Goal: Transaction & Acquisition: Purchase product/service

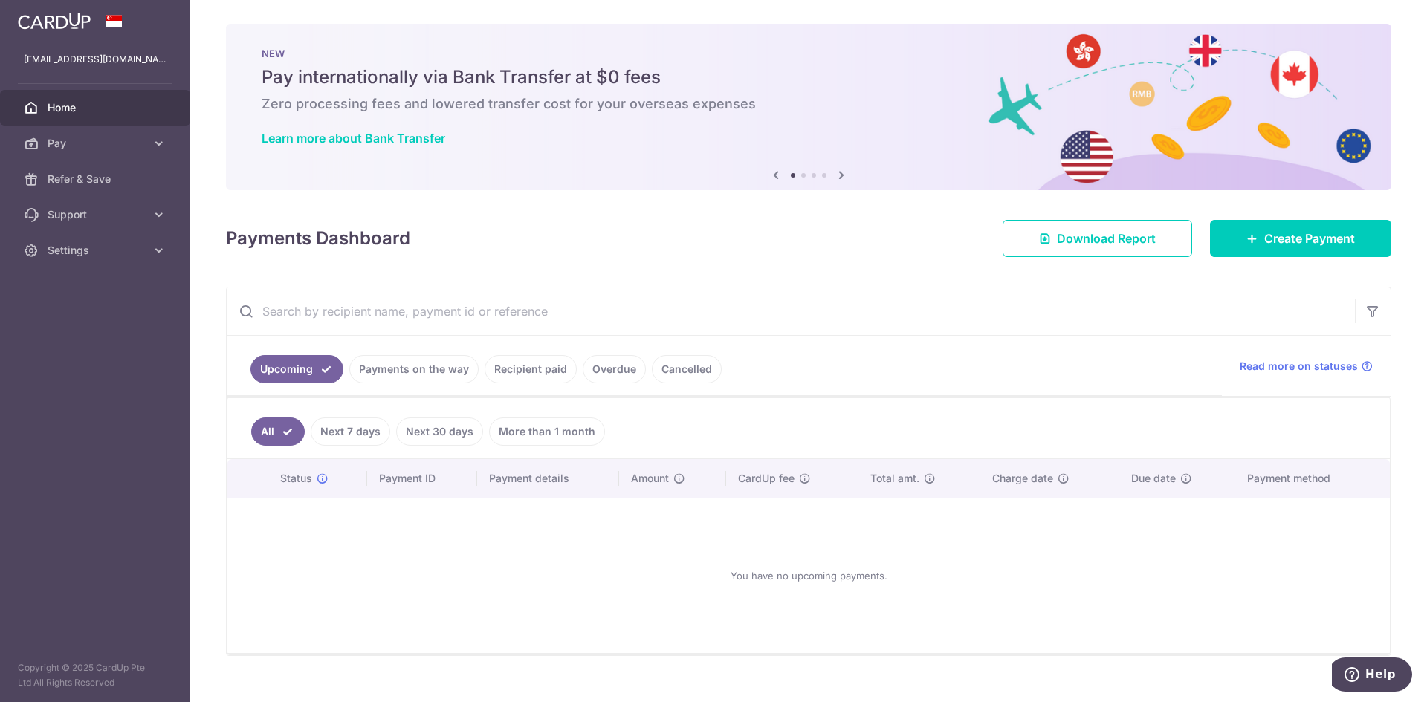
scroll to position [6, 0]
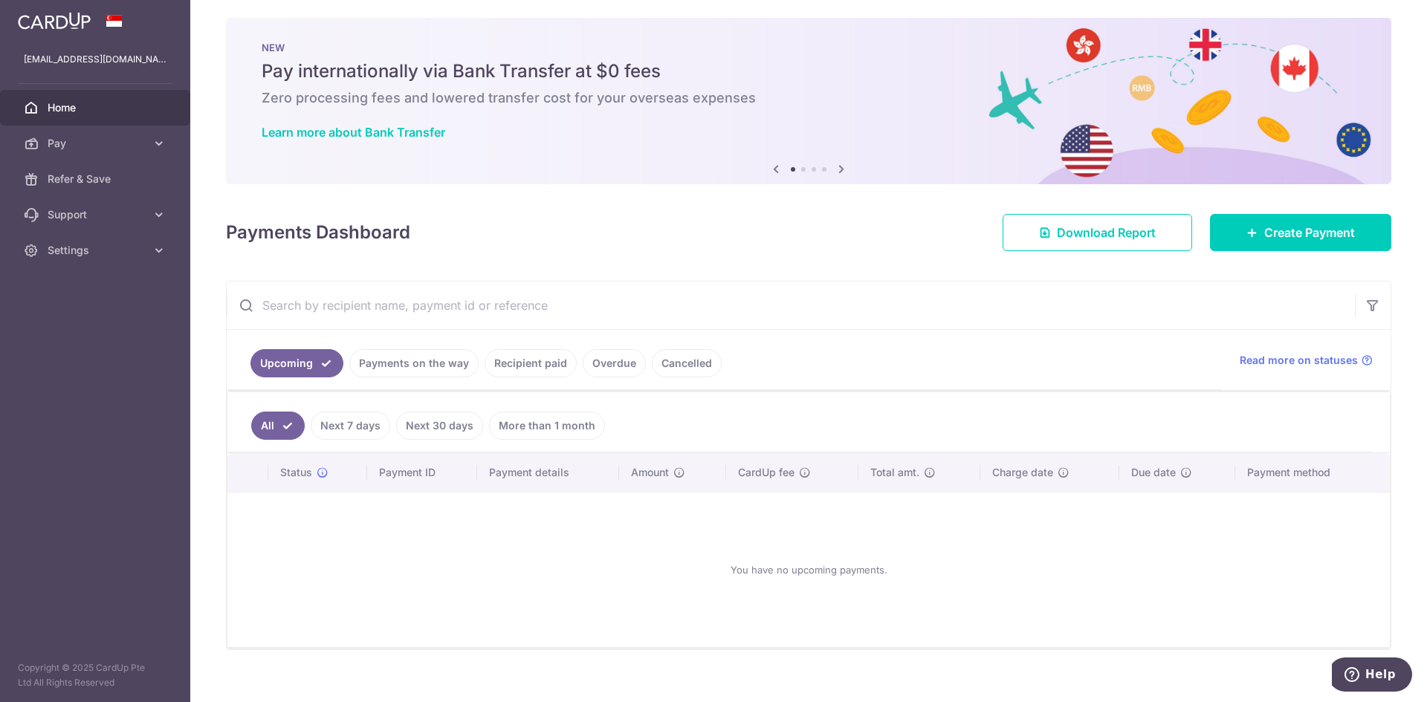
click at [547, 360] on link "Recipient paid" at bounding box center [530, 363] width 92 height 28
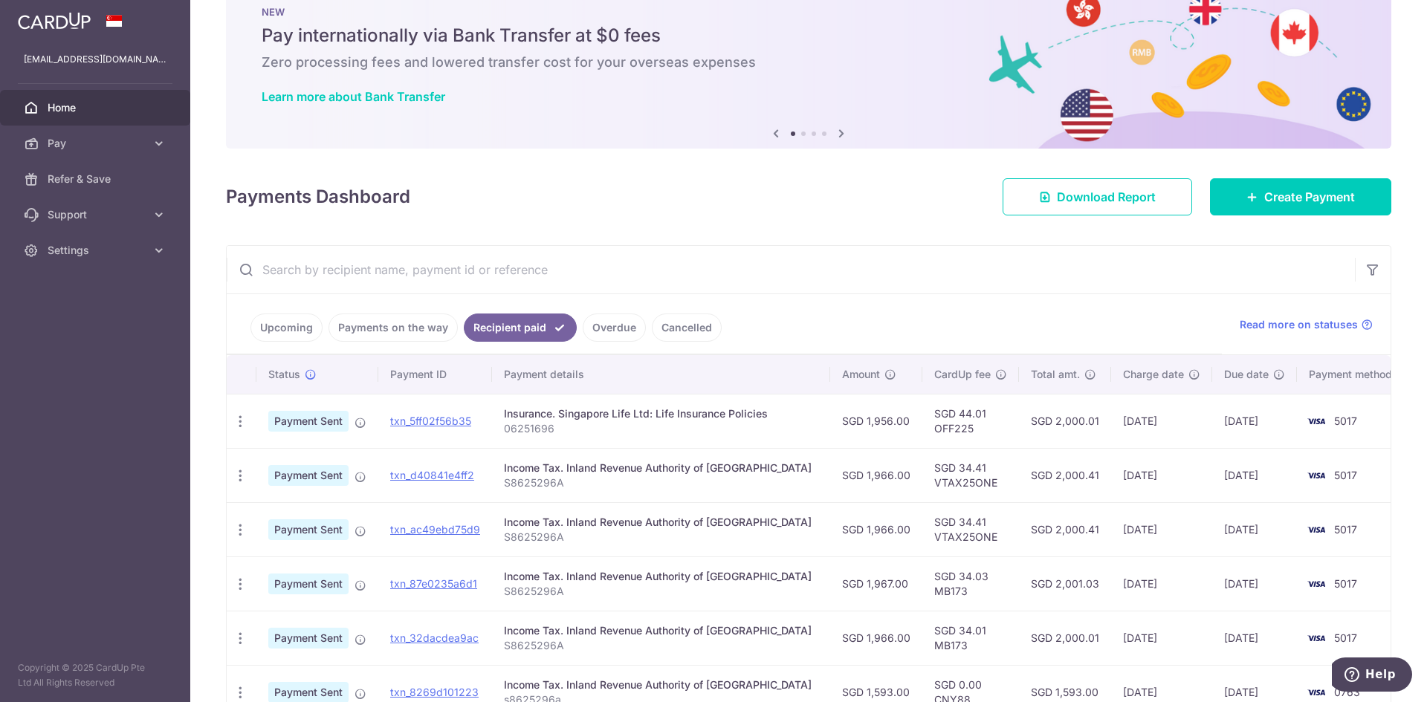
scroll to position [149, 0]
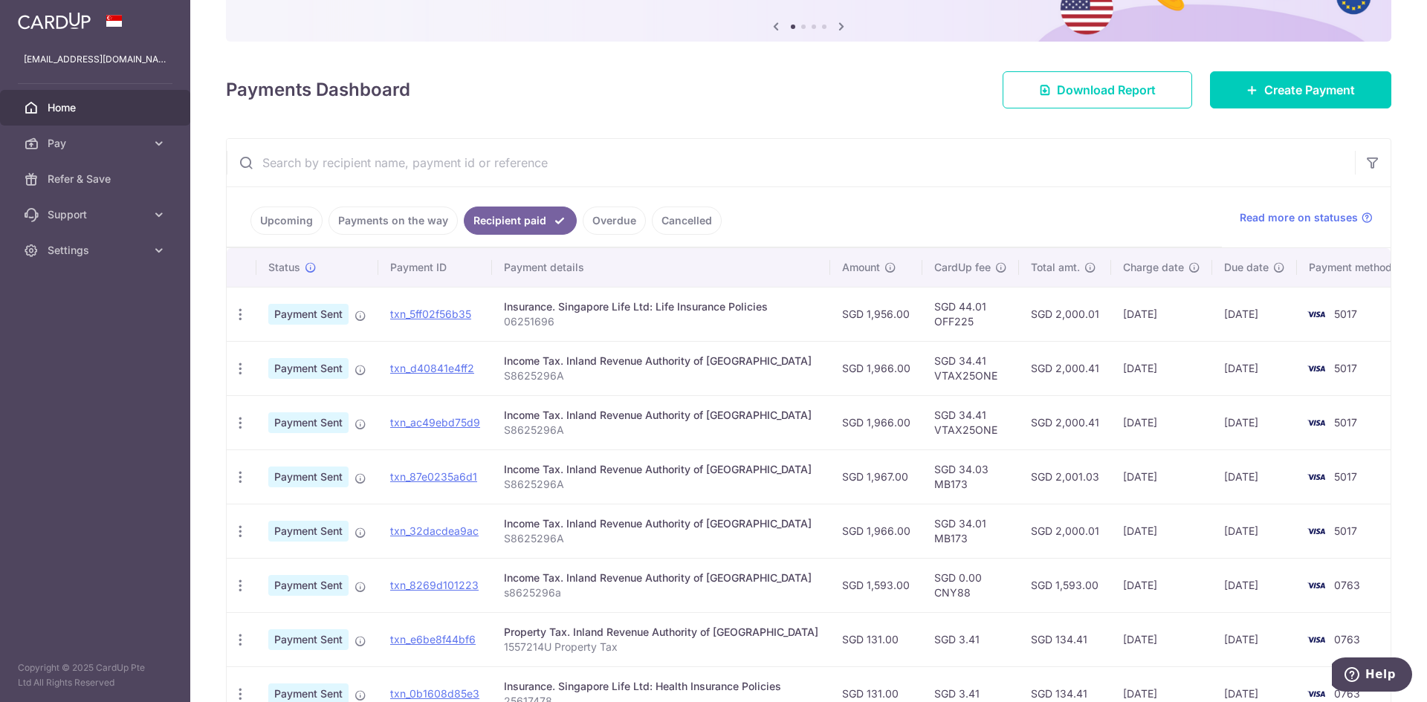
click at [922, 372] on td "SGD 34.41 VTAX25ONE" at bounding box center [970, 368] width 97 height 54
click at [846, 373] on td "SGD 1,966.00" at bounding box center [876, 368] width 92 height 54
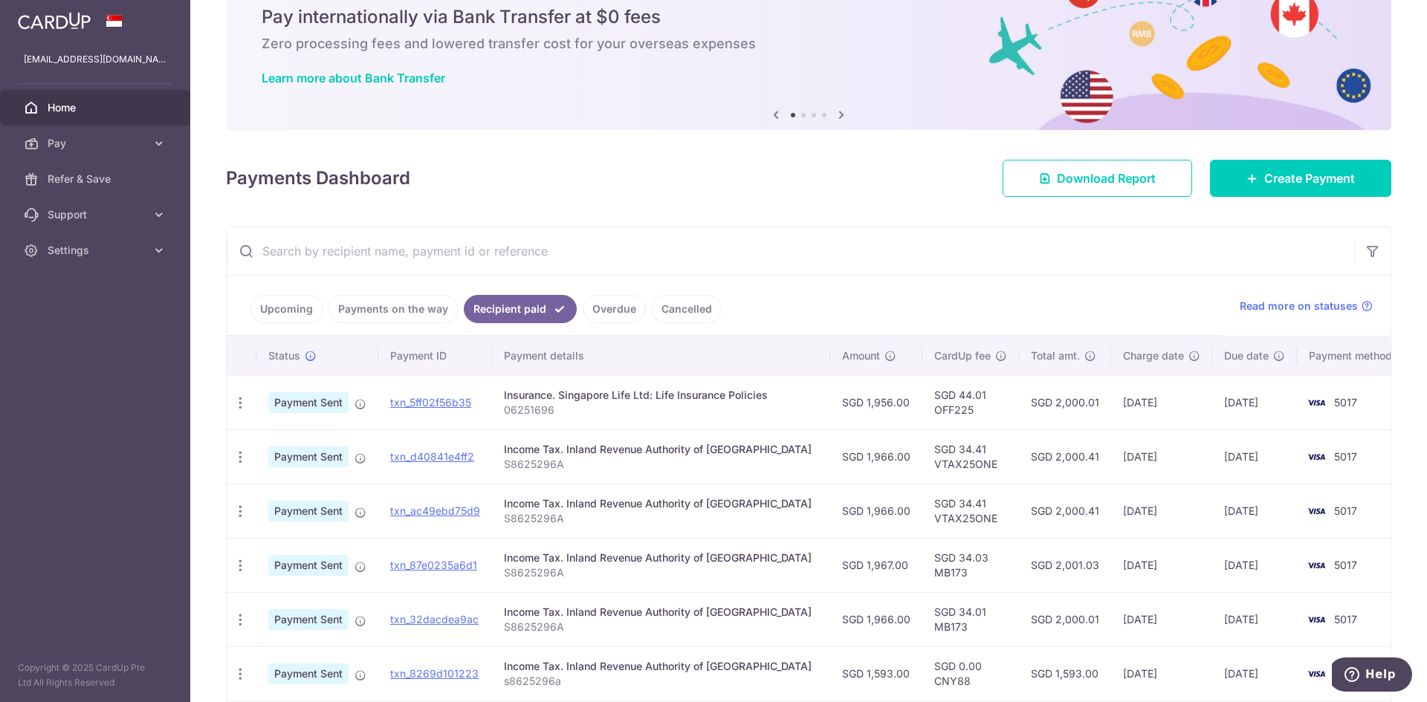
scroll to position [0, 0]
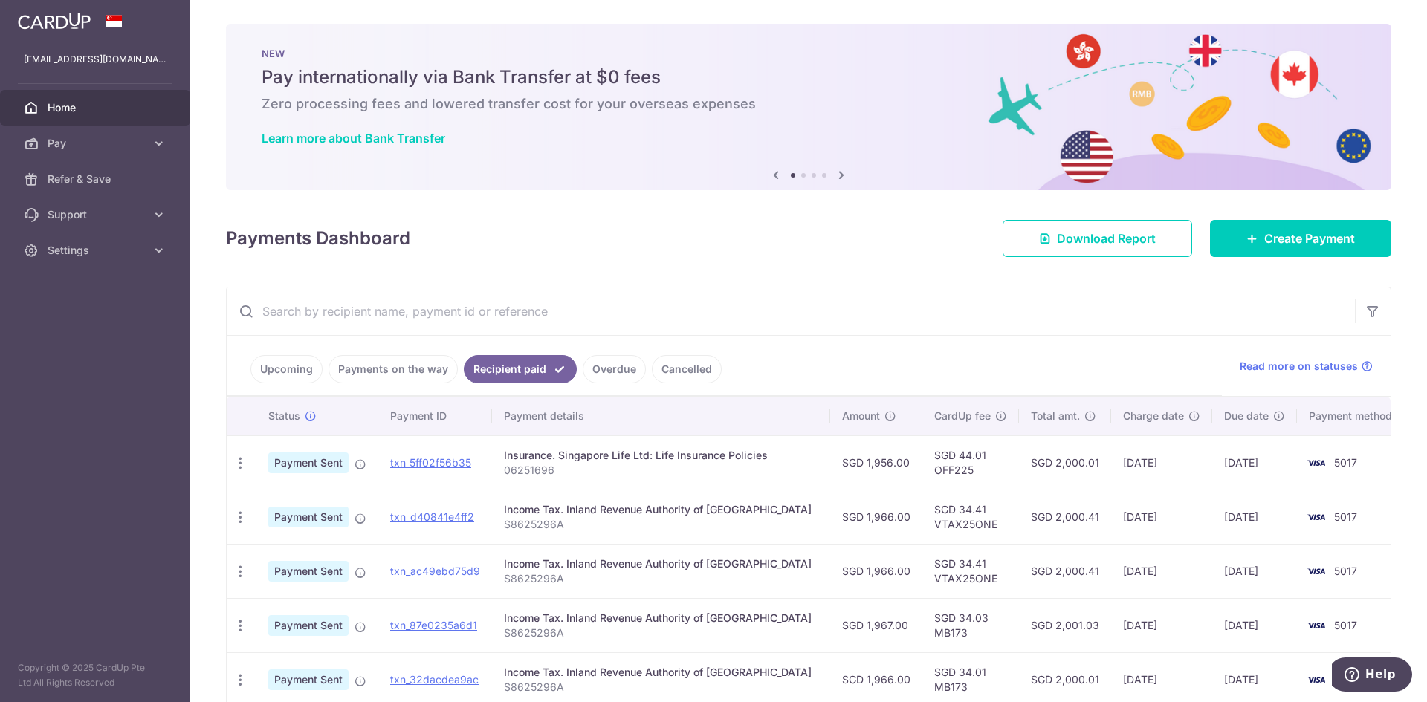
click at [922, 527] on td "SGD 34.41 VTAX25ONE" at bounding box center [970, 517] width 97 height 54
copy td "VTAX25ONE"
click at [1273, 236] on span "Create Payment" at bounding box center [1309, 239] width 91 height 18
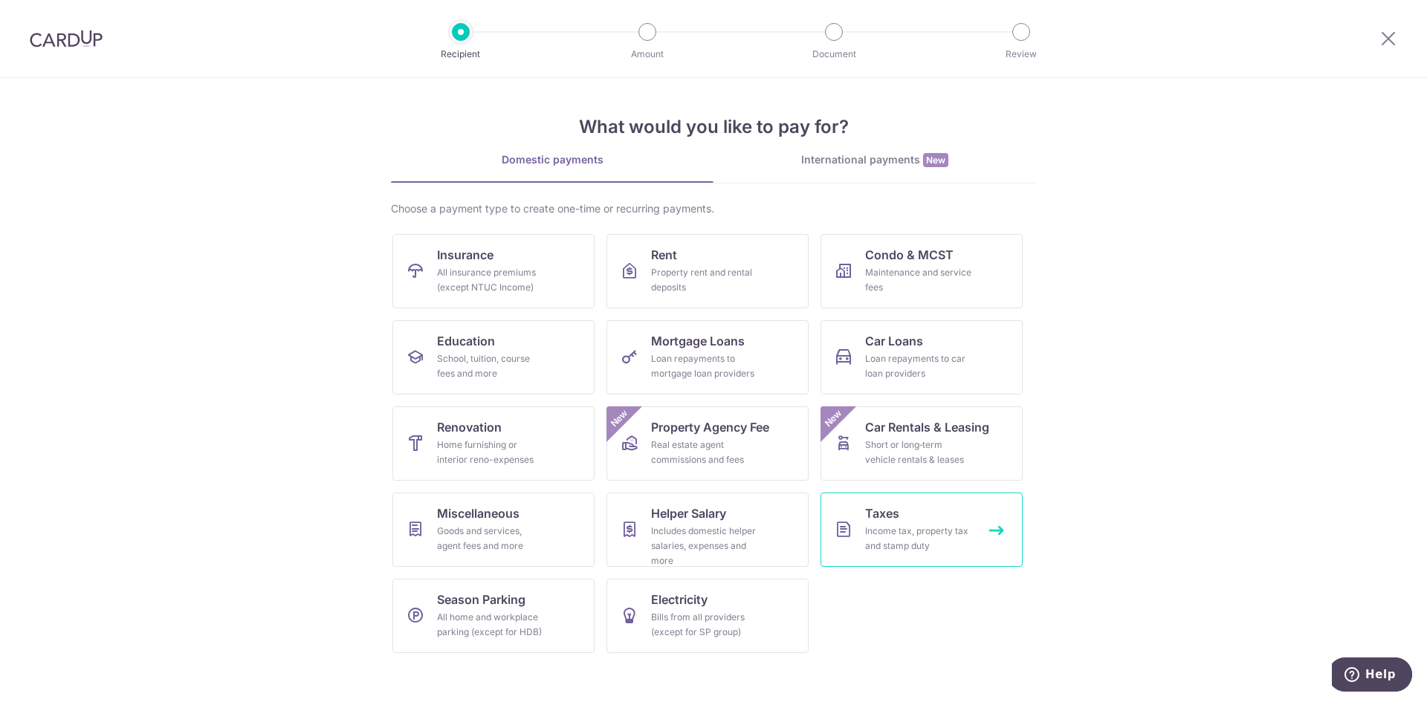
click at [898, 516] on span "Taxes" at bounding box center [882, 514] width 34 height 18
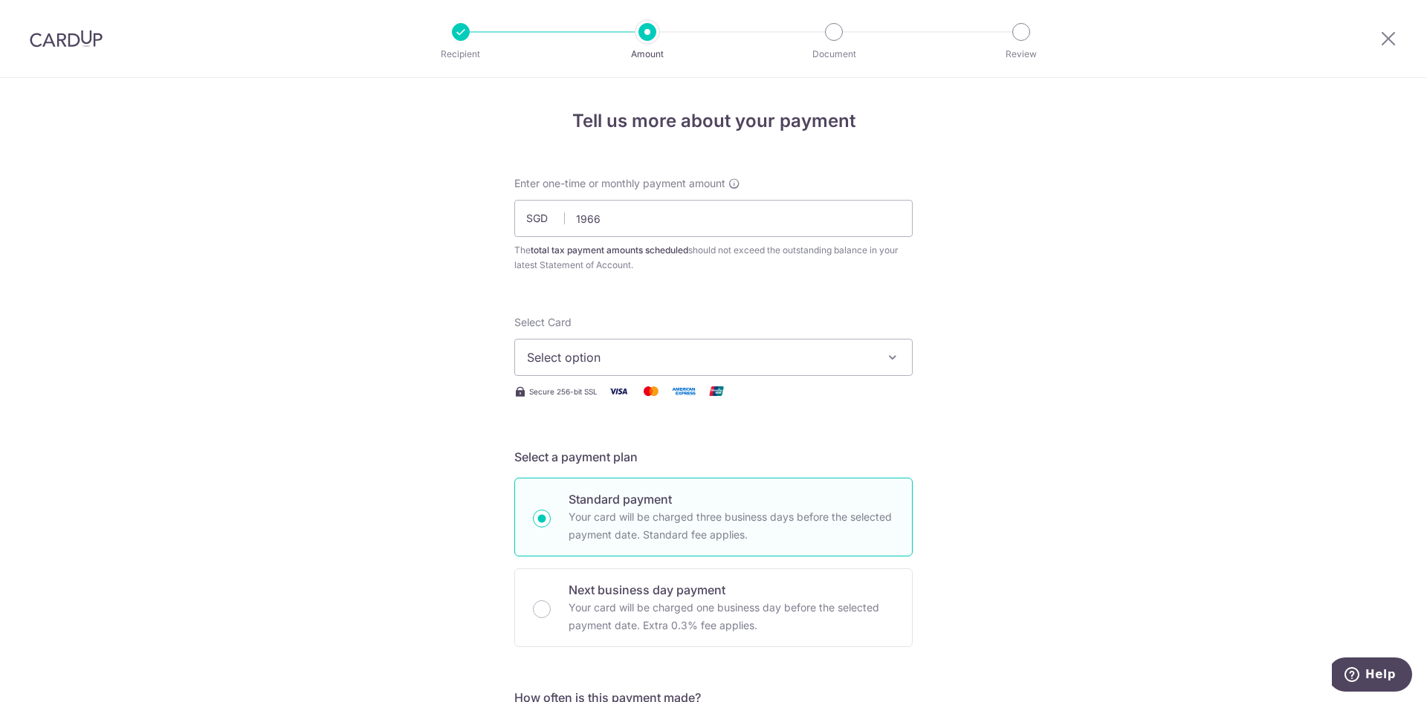
type input "1,966.00"
click at [632, 341] on div "Select Card Select option Add credit card Your Cards **** 5017" at bounding box center [713, 345] width 398 height 61
click at [630, 343] on button "Select option" at bounding box center [713, 357] width 398 height 37
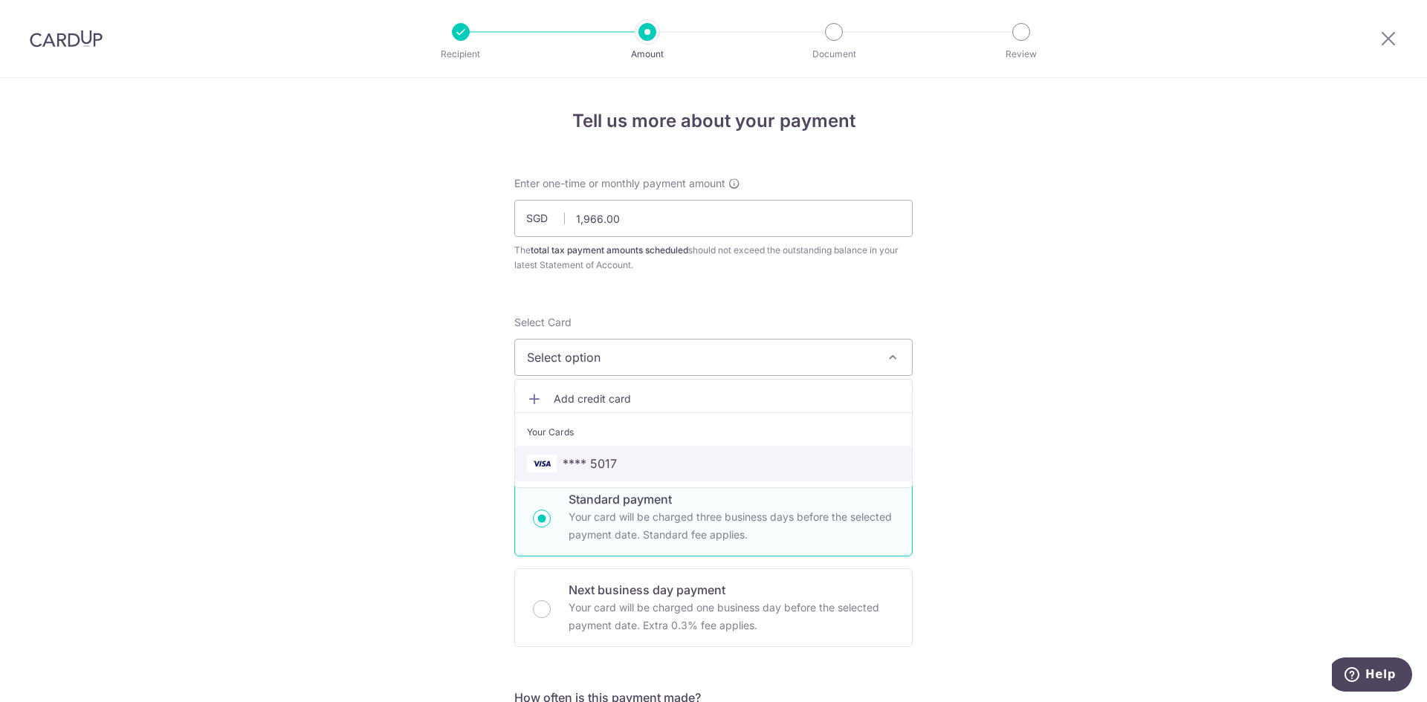
click at [582, 464] on span "**** 5017" at bounding box center [589, 464] width 54 height 18
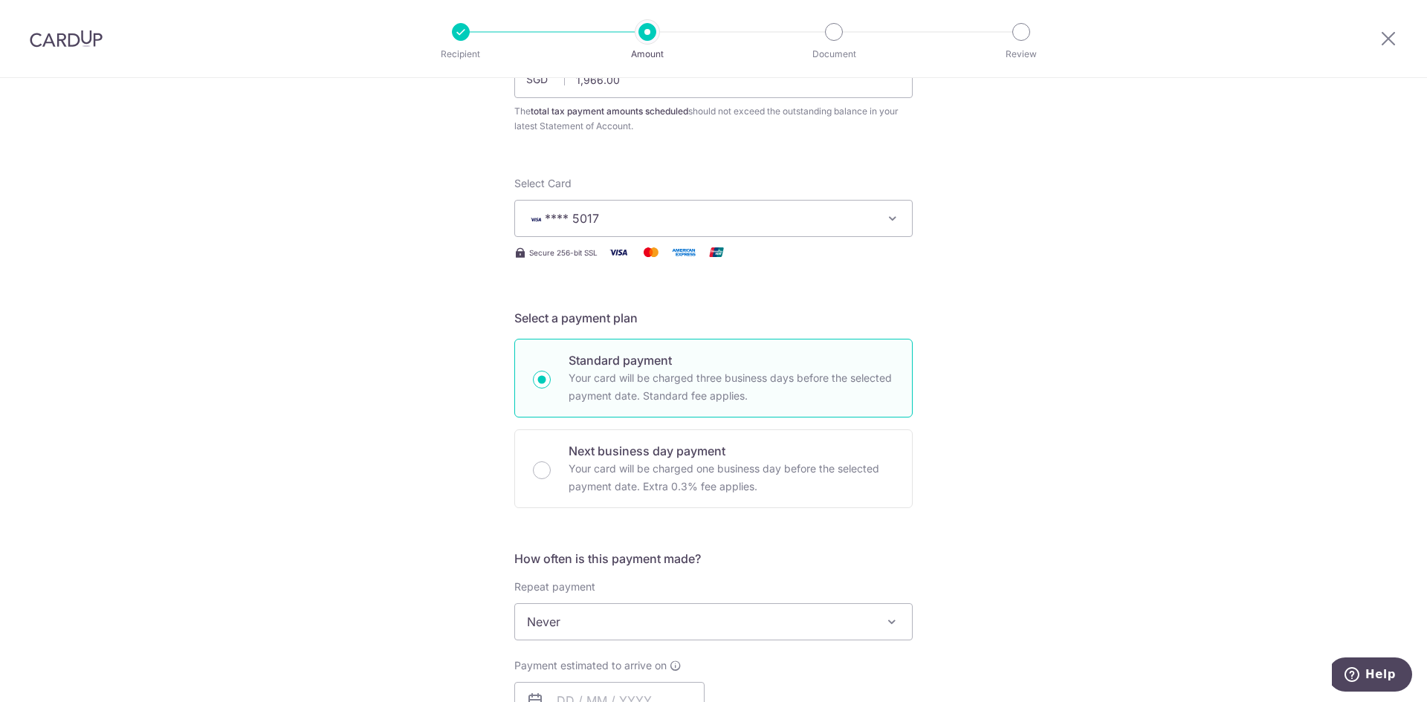
scroll to position [297, 0]
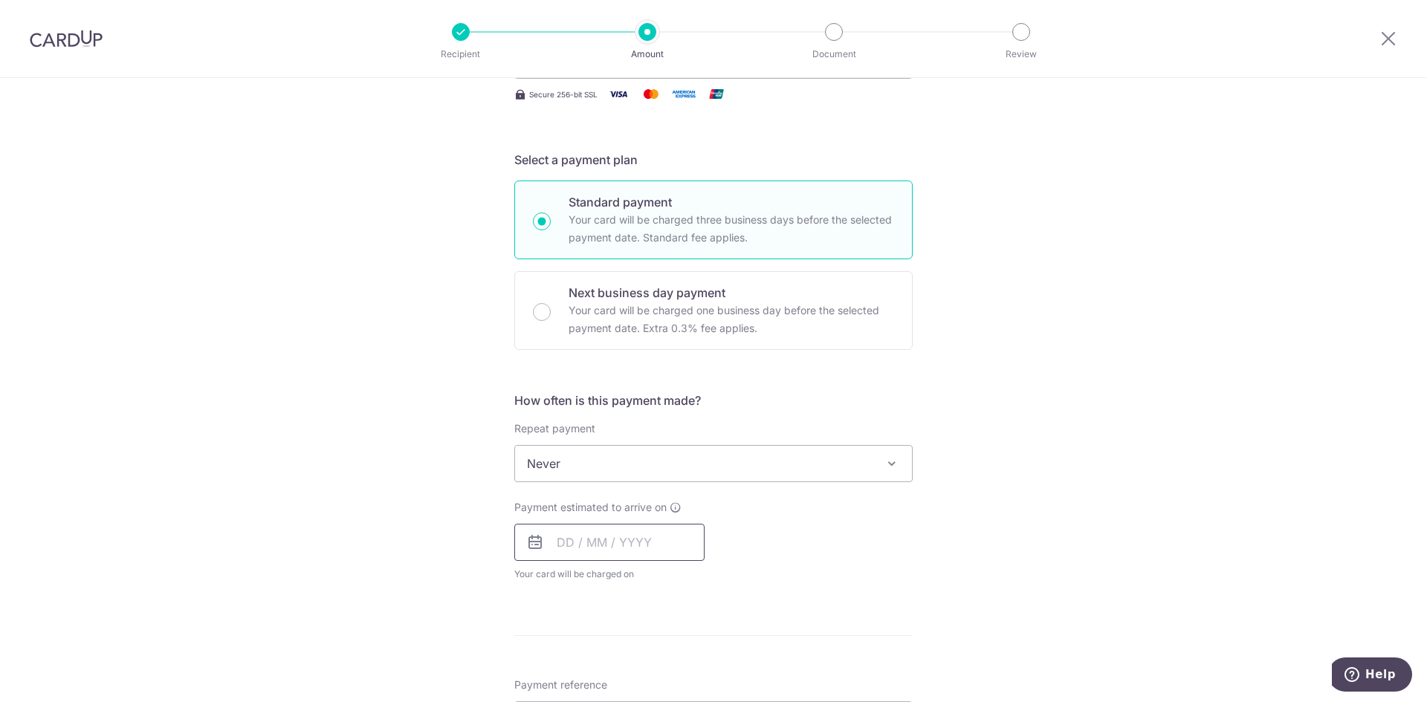
click at [576, 541] on input "text" at bounding box center [609, 542] width 190 height 37
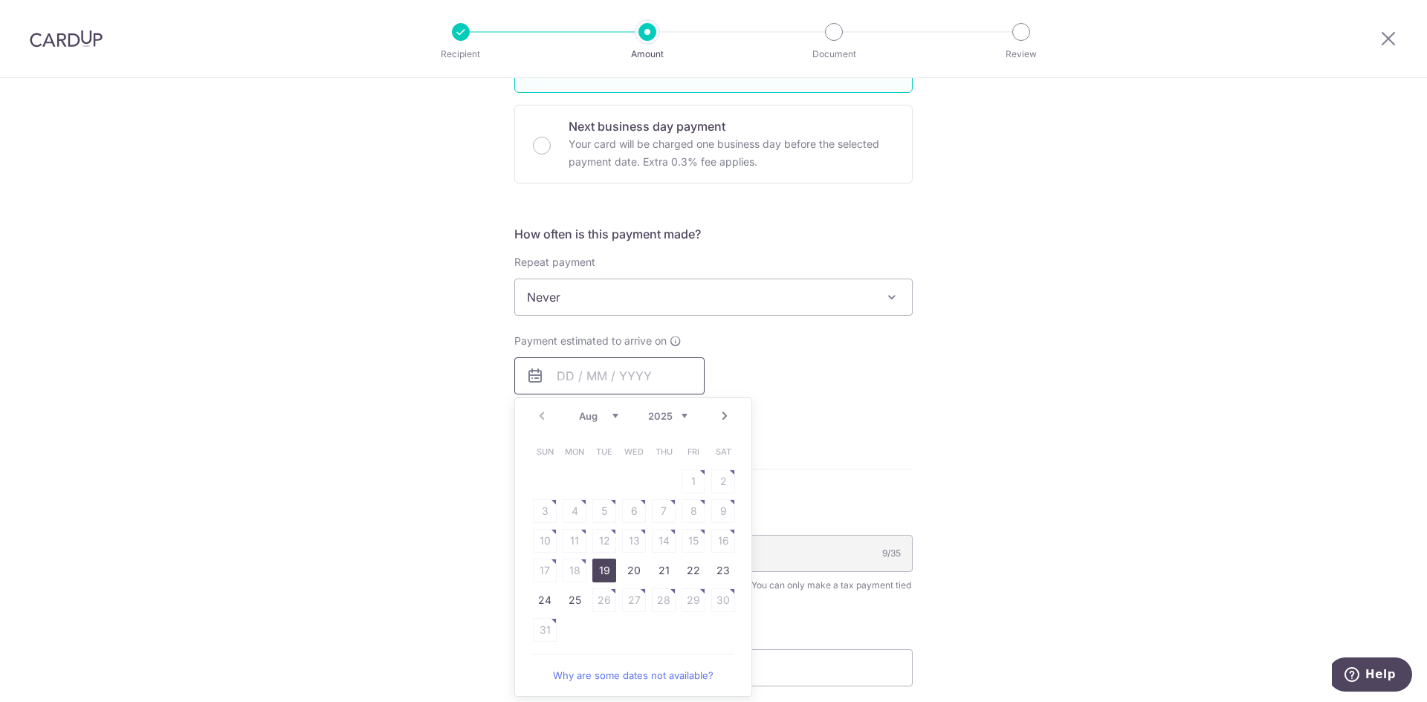
scroll to position [520, 0]
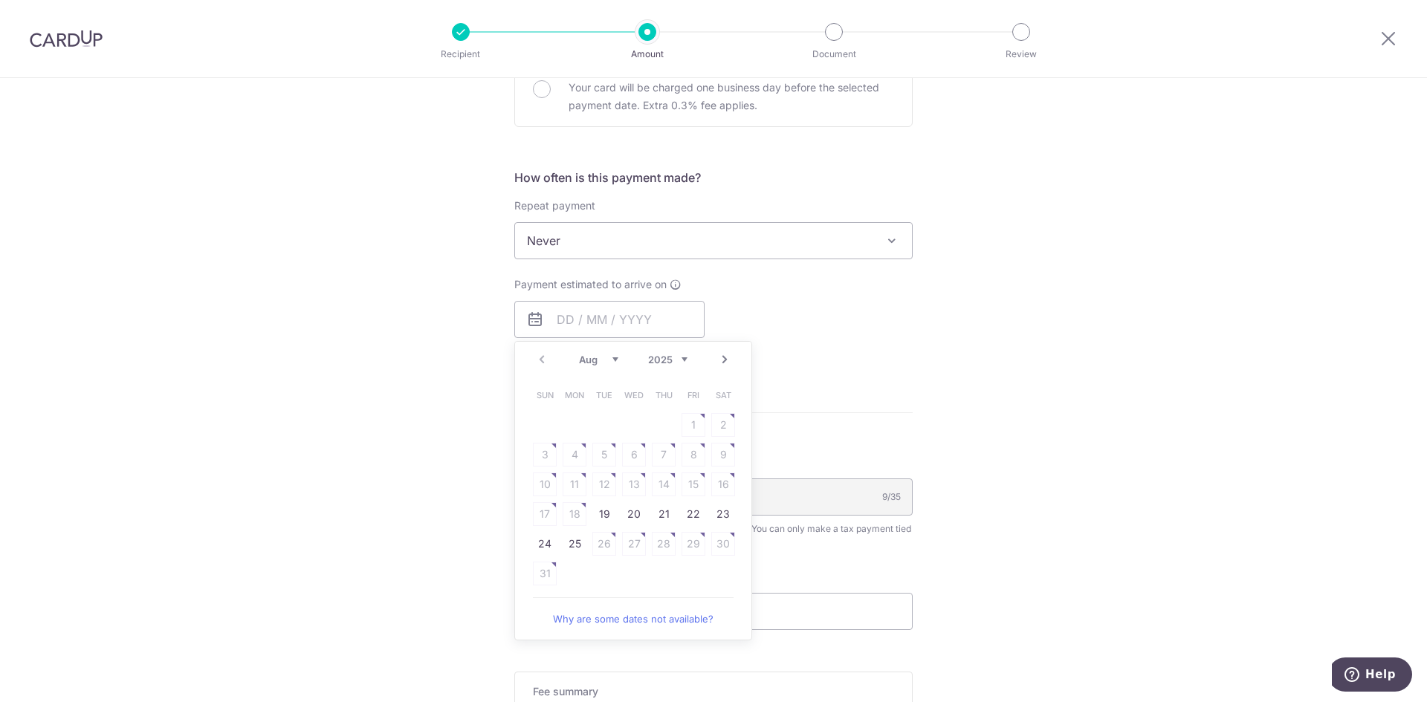
click at [601, 513] on link "19" at bounding box center [604, 514] width 24 height 24
type input "[DATE]"
click at [377, 424] on div "Tell us more about your payment Enter one-time or monthly payment amount SGD 1,…" at bounding box center [713, 248] width 1427 height 1380
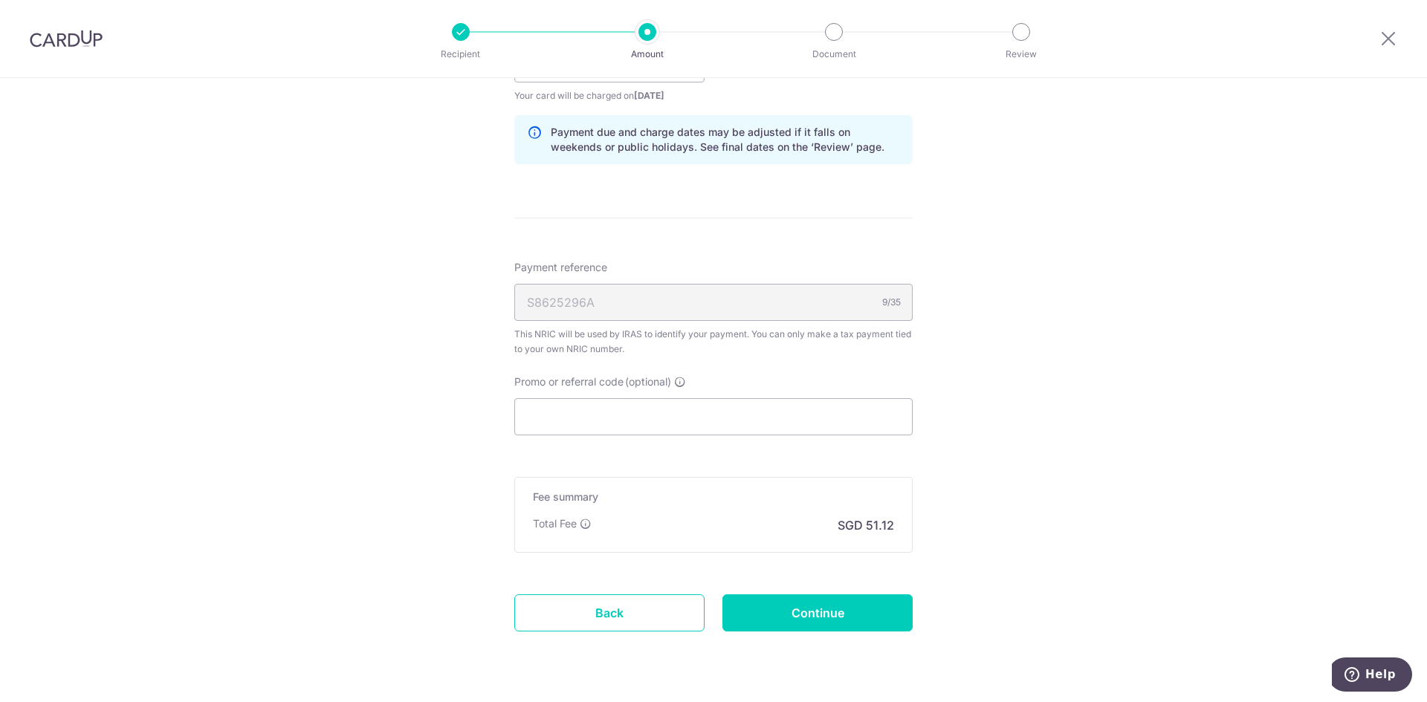
scroll to position [817, 0]
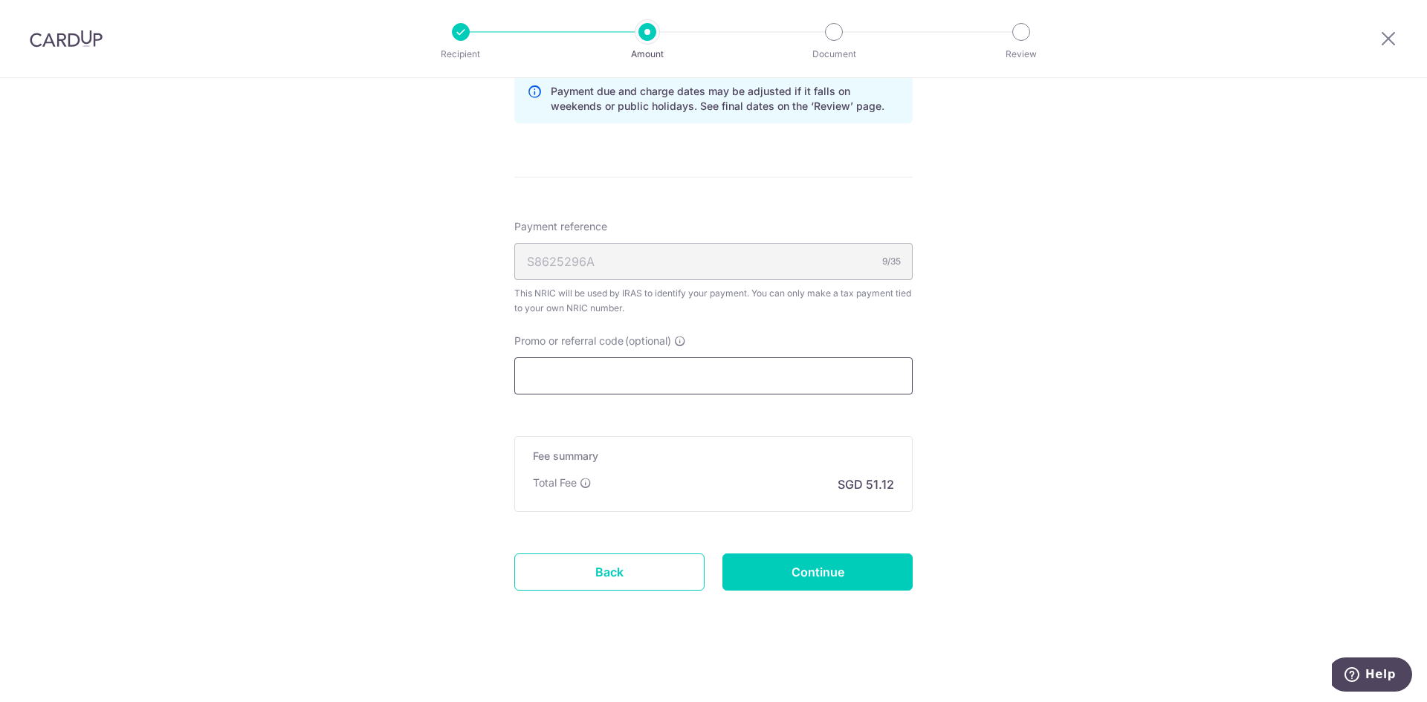
click at [567, 381] on input "Promo or referral code (optional)" at bounding box center [713, 375] width 398 height 37
paste input "VTAX25ONE"
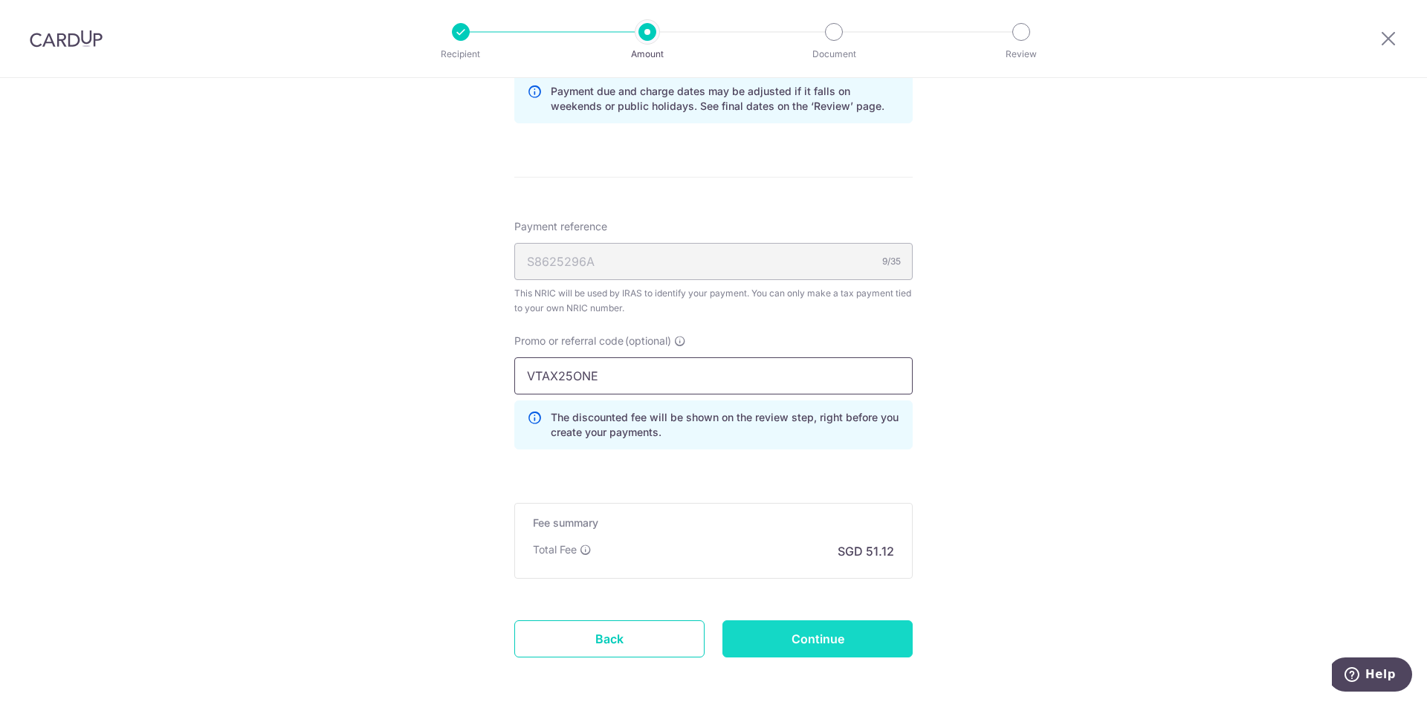
type input "VTAX25ONE"
click at [834, 641] on input "Continue" at bounding box center [817, 638] width 190 height 37
type input "Create Schedule"
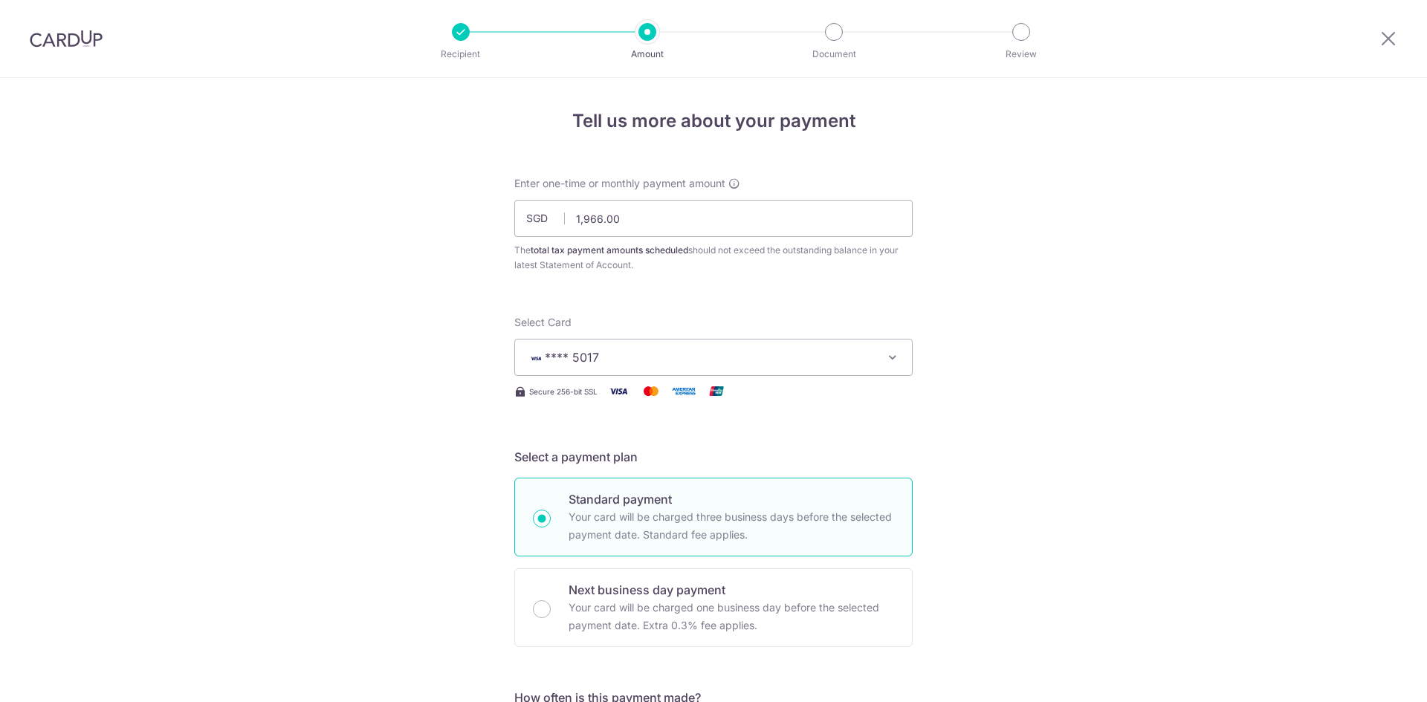
scroll to position [904, 0]
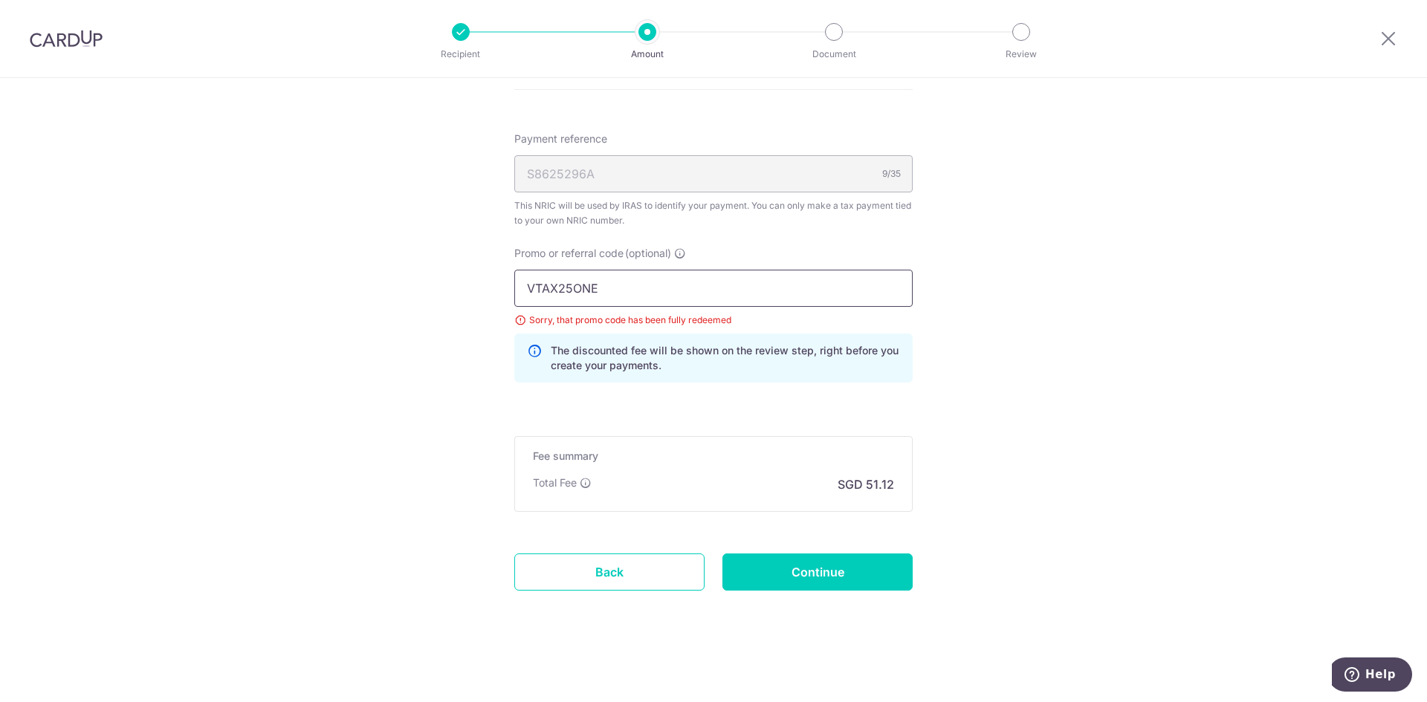
drag, startPoint x: 609, startPoint y: 291, endPoint x: 219, endPoint y: 256, distance: 391.7
drag, startPoint x: 623, startPoint y: 610, endPoint x: 621, endPoint y: 600, distance: 10.6
click at [612, 566] on link "Back" at bounding box center [609, 572] width 190 height 37
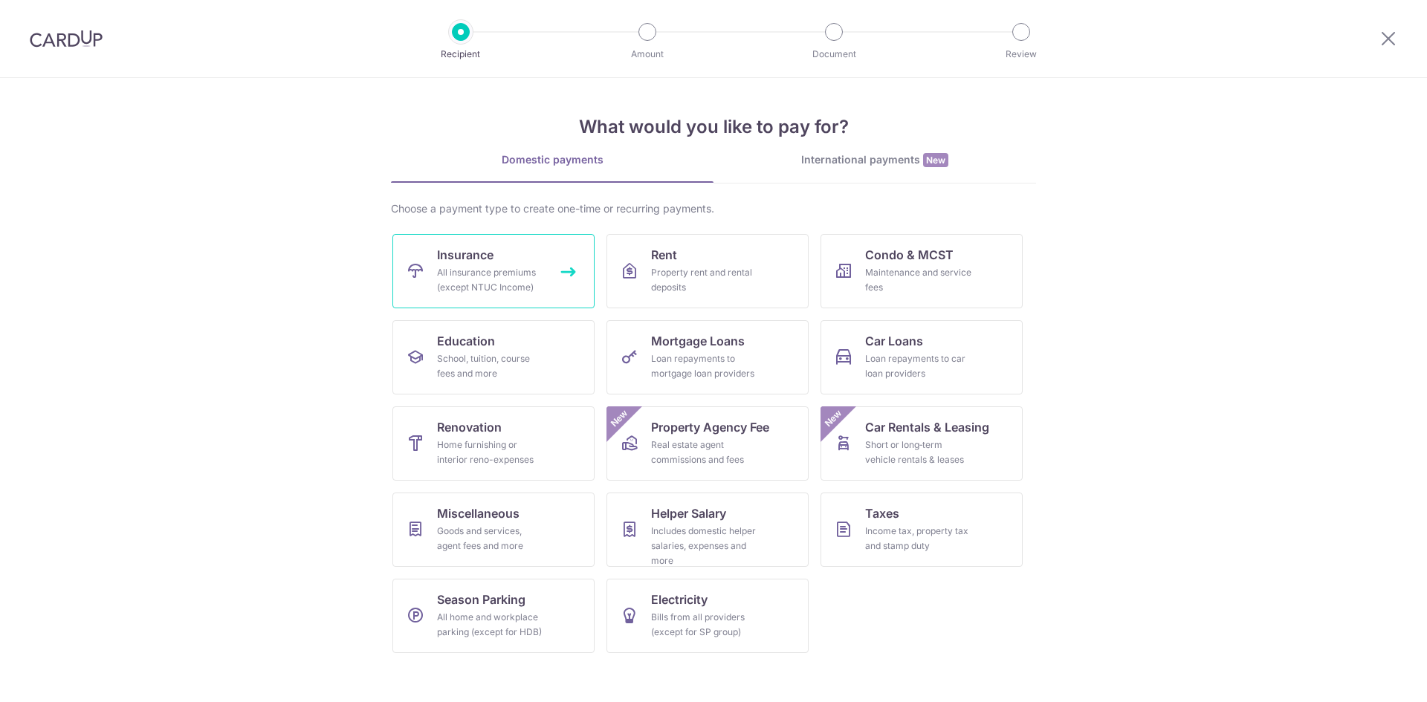
click at [460, 247] on span "Insurance" at bounding box center [465, 255] width 56 height 18
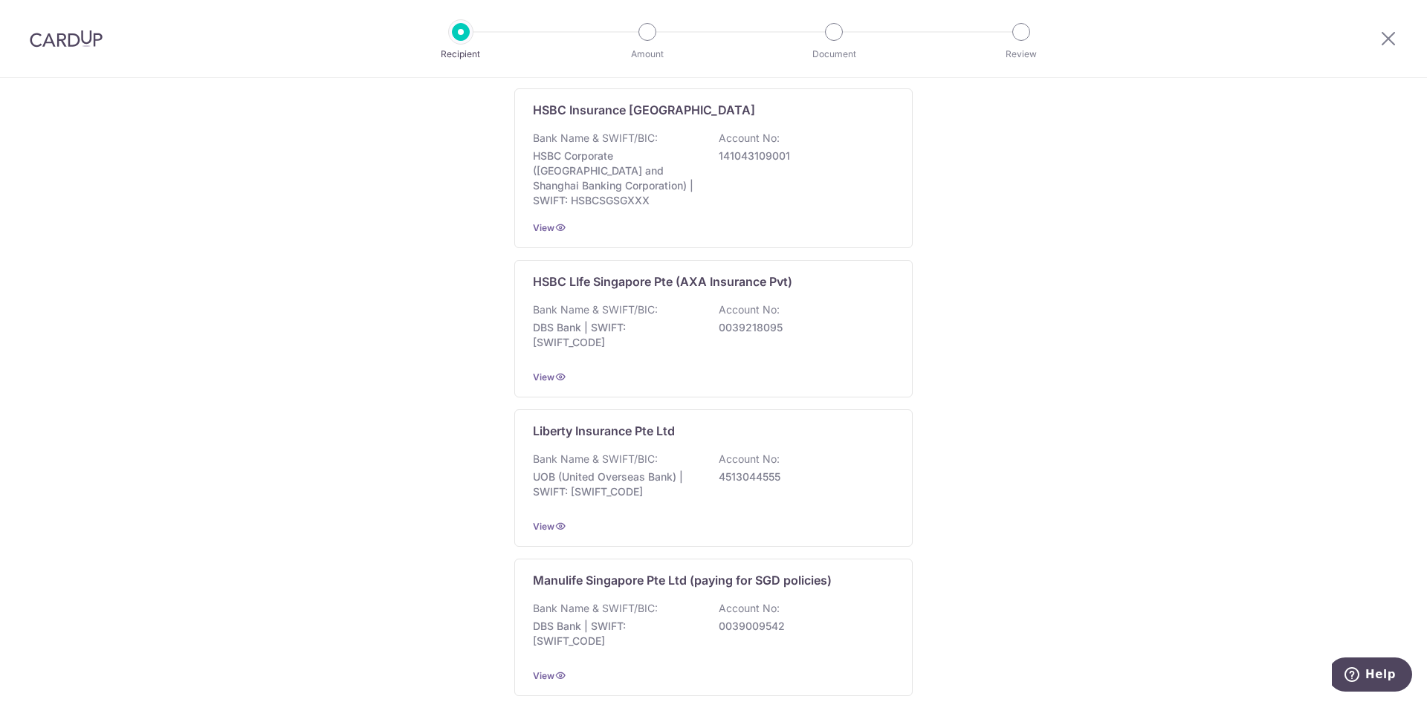
scroll to position [1327, 0]
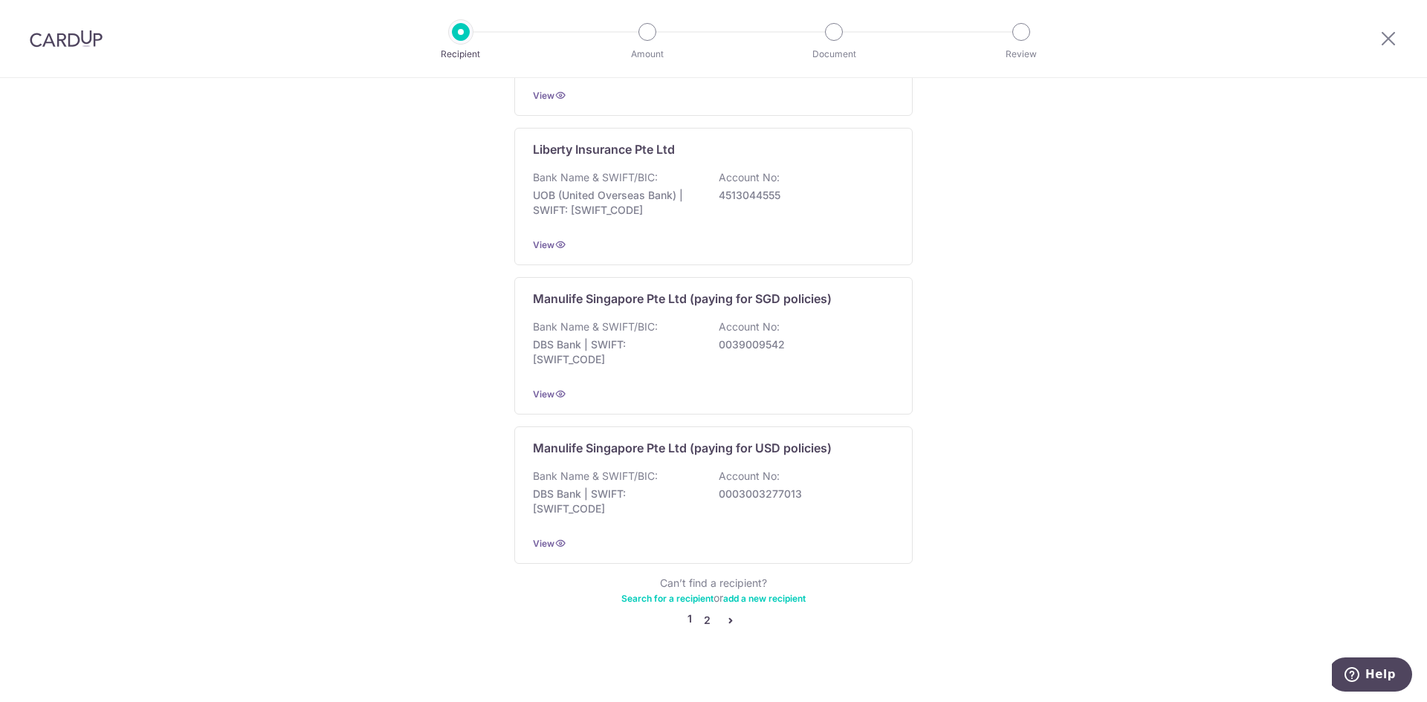
click at [704, 612] on link "2" at bounding box center [707, 621] width 18 height 18
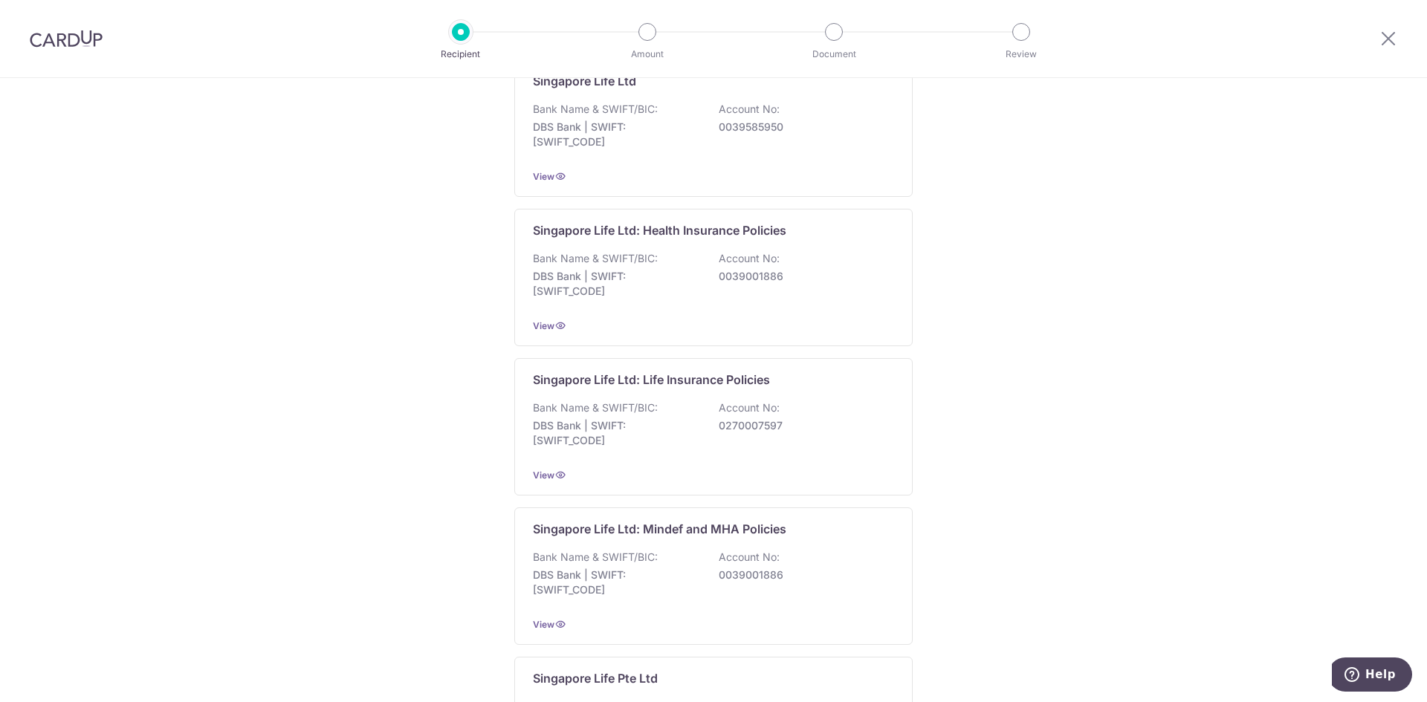
scroll to position [520, 0]
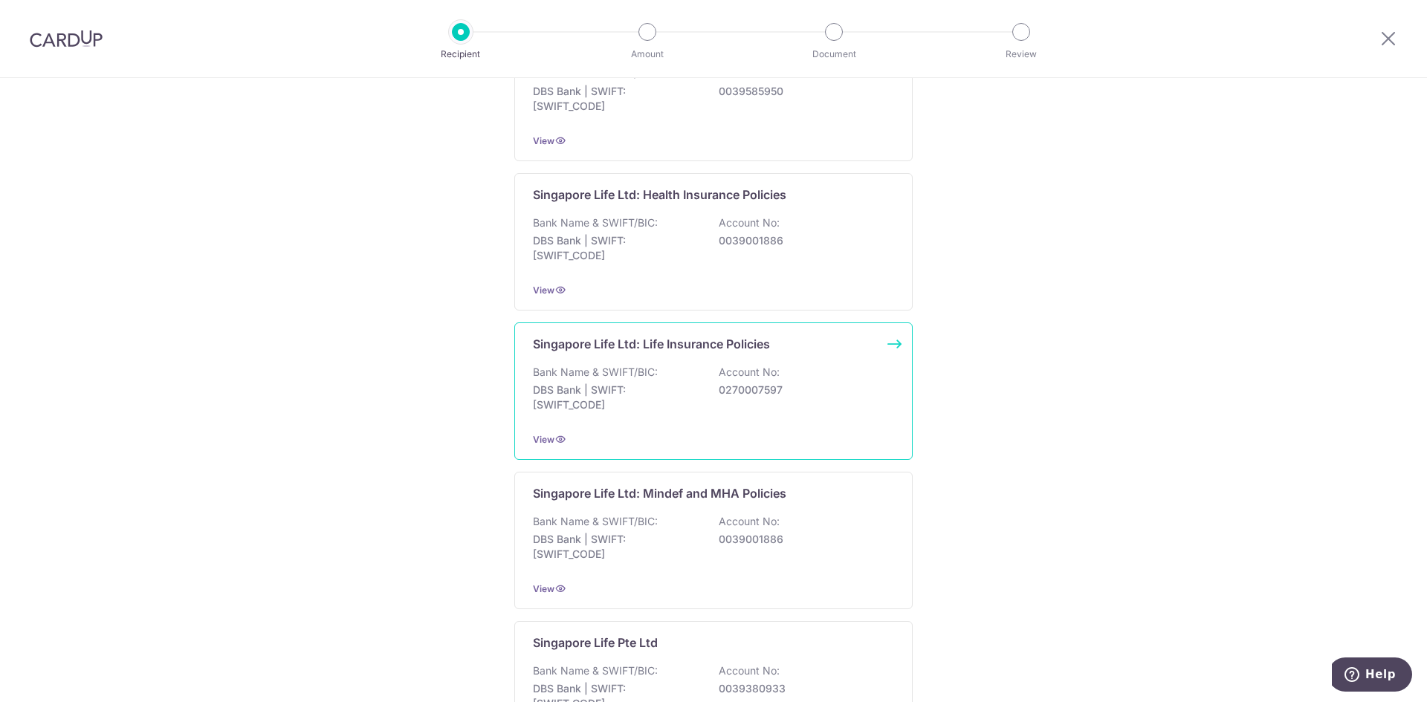
click at [623, 368] on p "Bank Name & SWIFT/BIC:" at bounding box center [595, 372] width 125 height 15
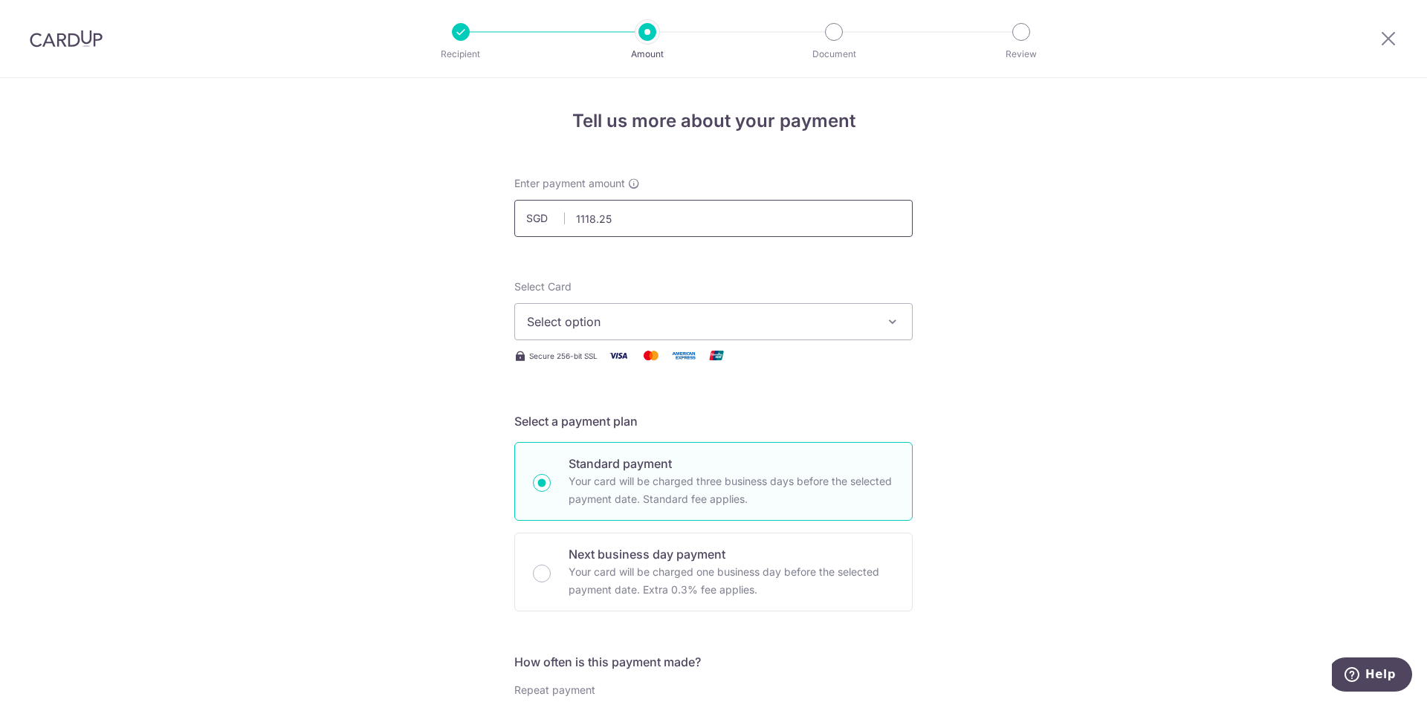
type input "1,118.25"
click at [617, 316] on span "Select option" at bounding box center [700, 322] width 346 height 18
click at [593, 416] on link "**** 5017" at bounding box center [713, 428] width 397 height 36
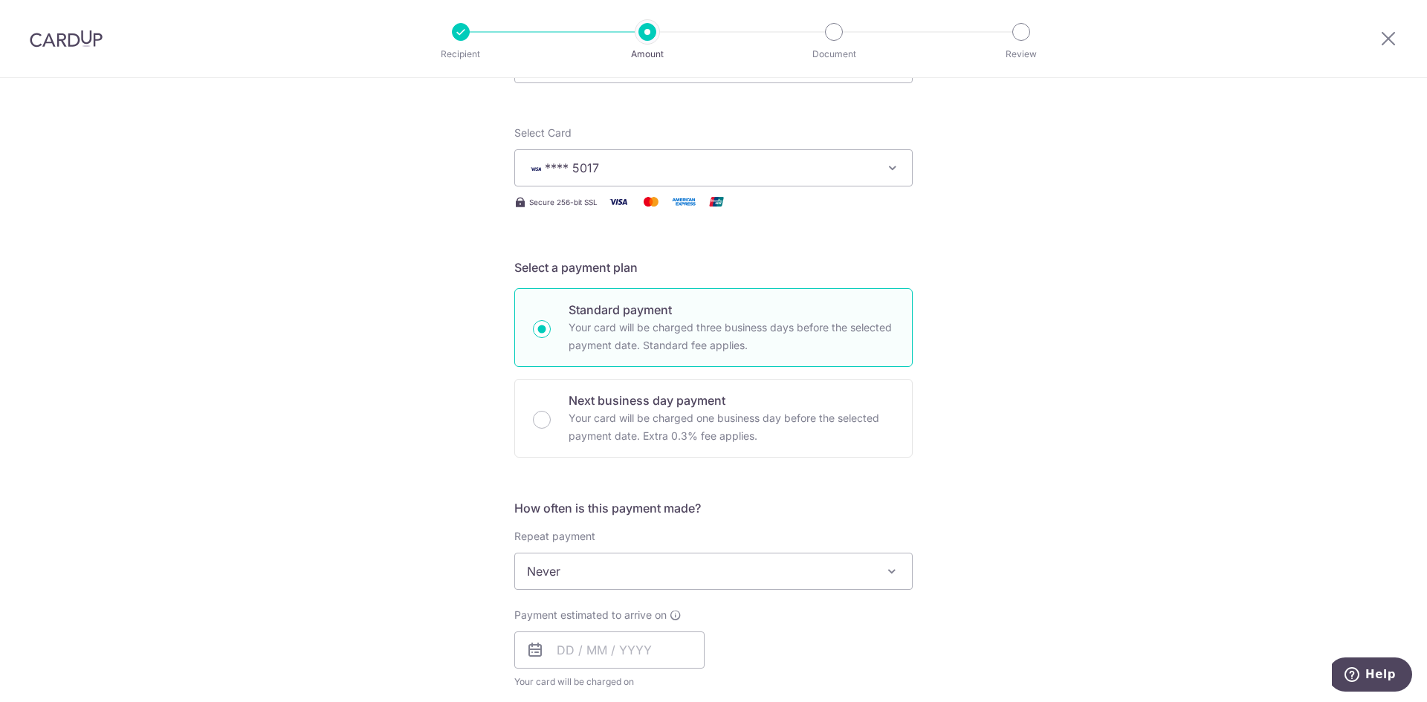
scroll to position [372, 0]
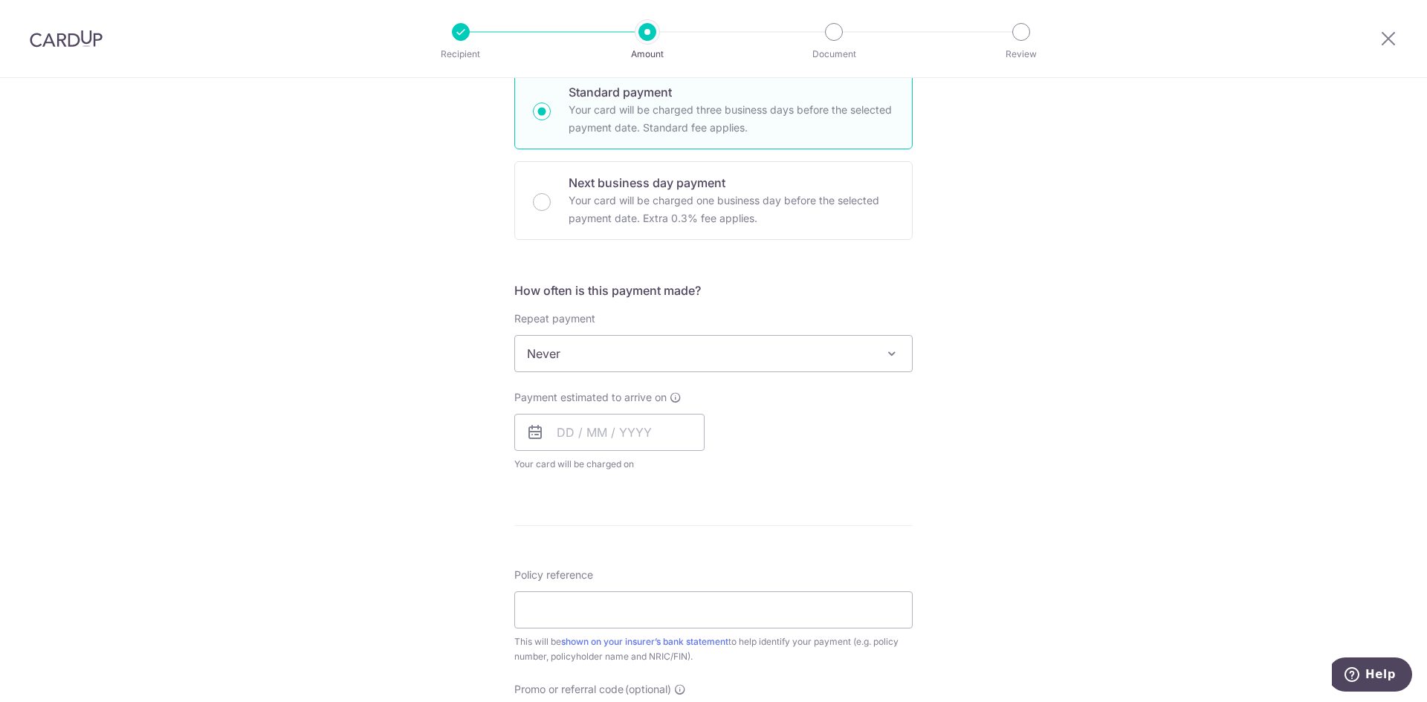
click at [570, 353] on span "Never" at bounding box center [713, 354] width 397 height 36
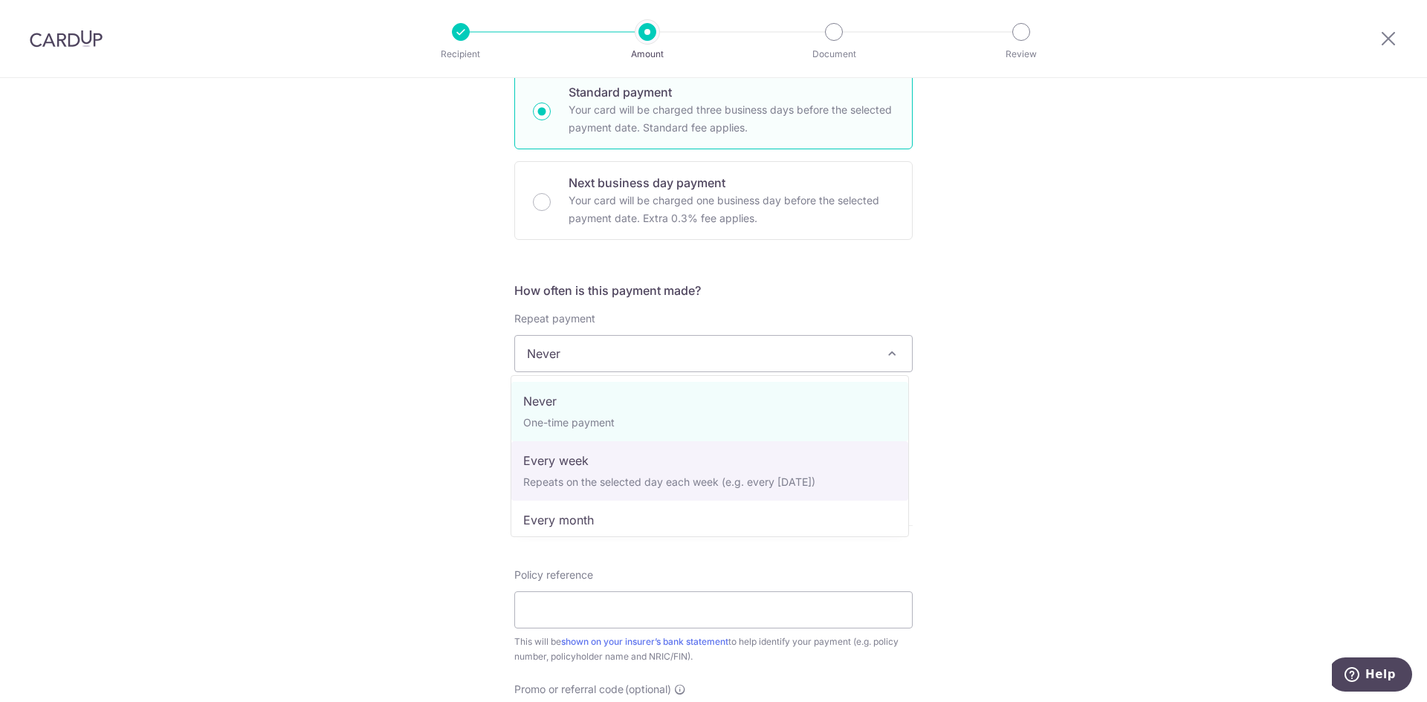
click at [422, 403] on div "Tell us more about your payment Enter payment amount SGD 1,118.25 1118.25 Selec…" at bounding box center [713, 379] width 1427 height 1344
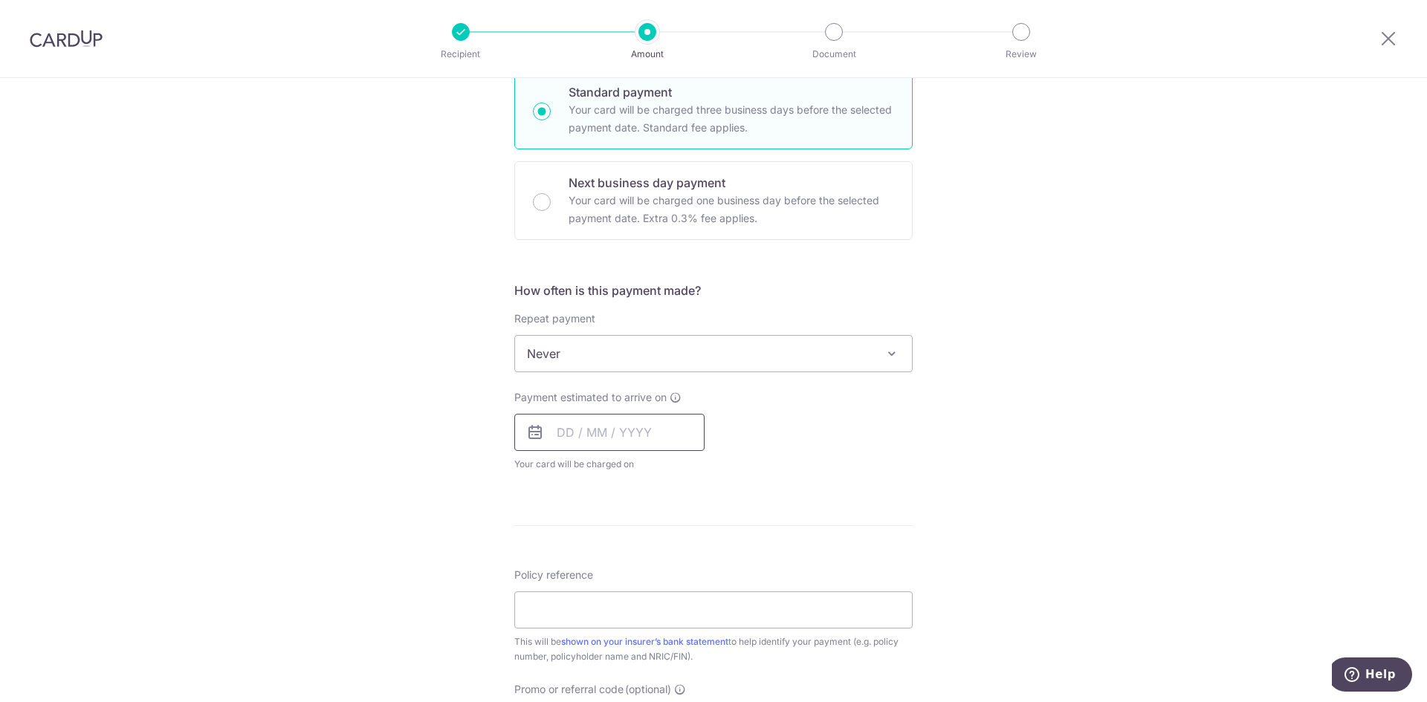
click at [547, 427] on input "text" at bounding box center [609, 432] width 190 height 37
click at [608, 623] on link "19" at bounding box center [604, 627] width 24 height 24
type input "[DATE]"
click at [343, 497] on div "Tell us more about your payment Enter payment amount SGD 1,118.25 1118.25 Selec…" at bounding box center [713, 379] width 1427 height 1344
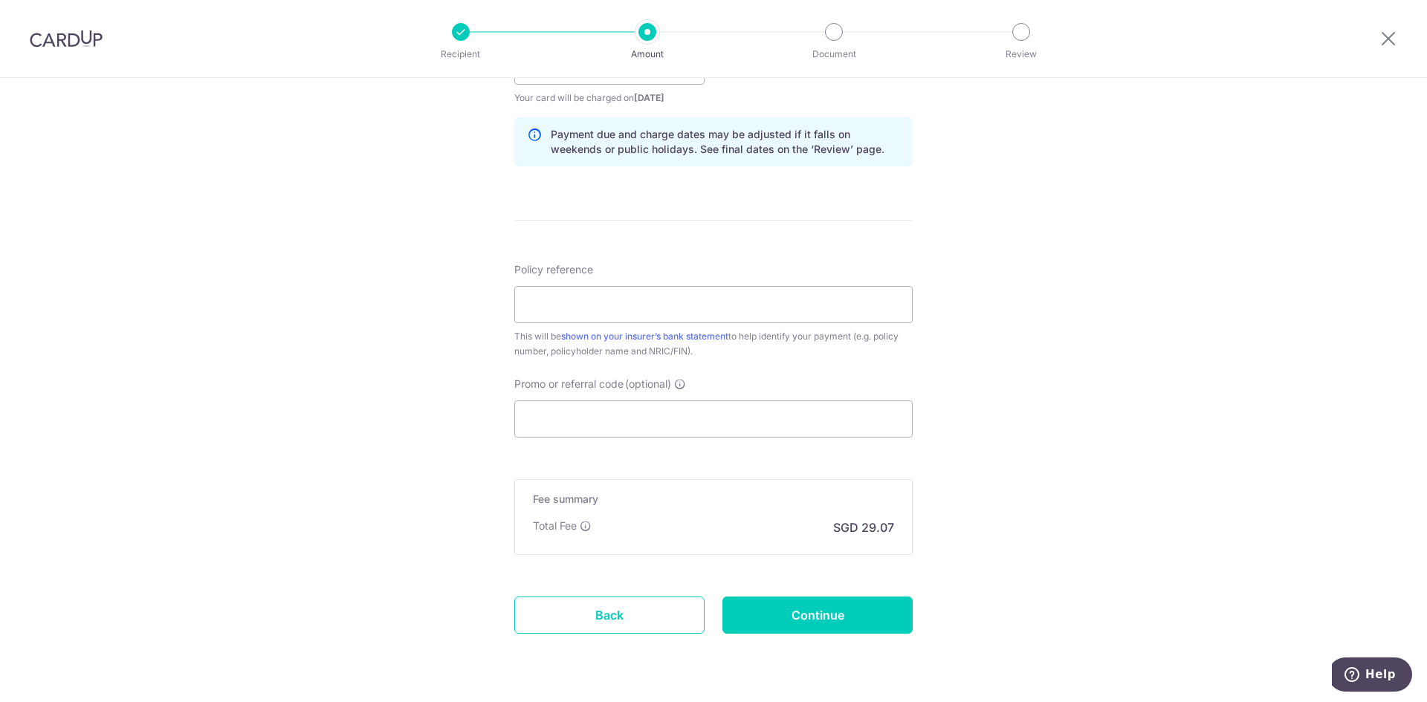
scroll to position [743, 0]
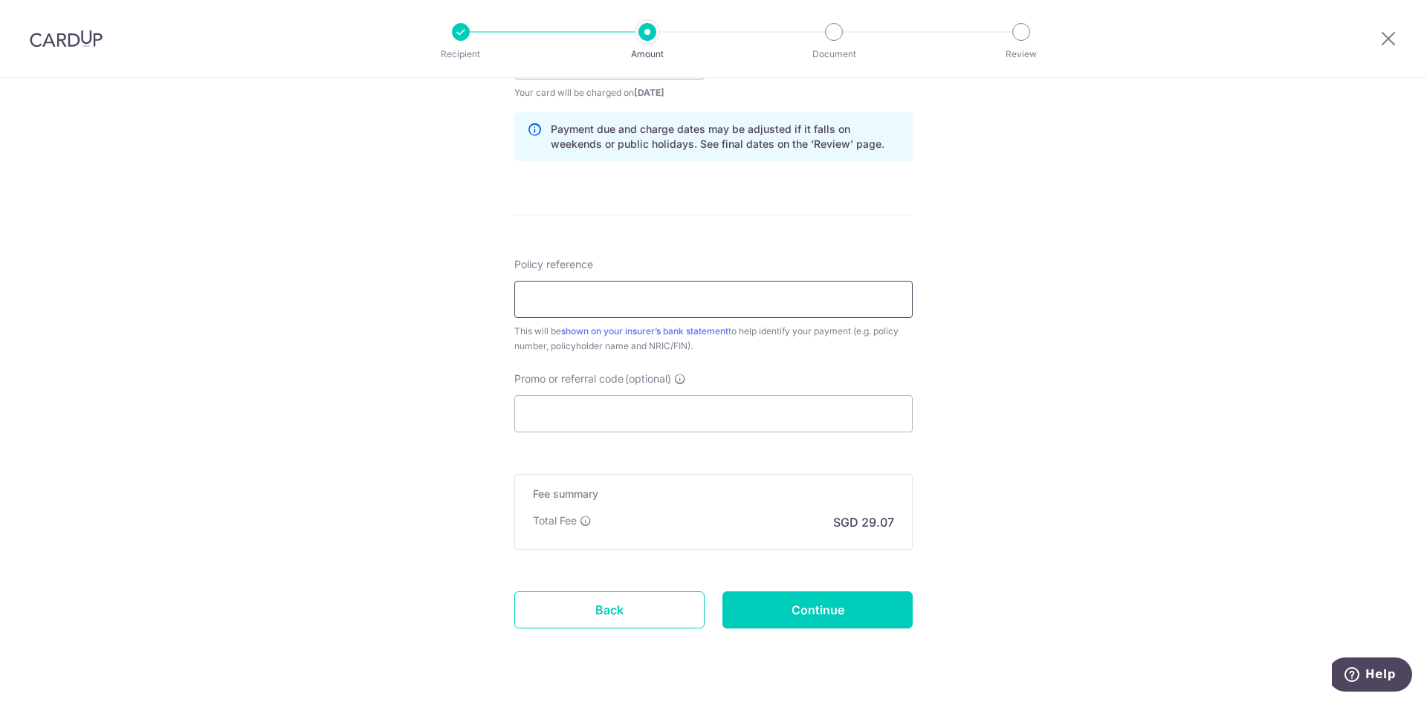
click at [587, 308] on input "Policy reference" at bounding box center [713, 299] width 398 height 37
paste input "06251696"
type input "06251696 S8625296A"
click at [586, 412] on input "Promo or referral code (optional)" at bounding box center [713, 413] width 398 height 37
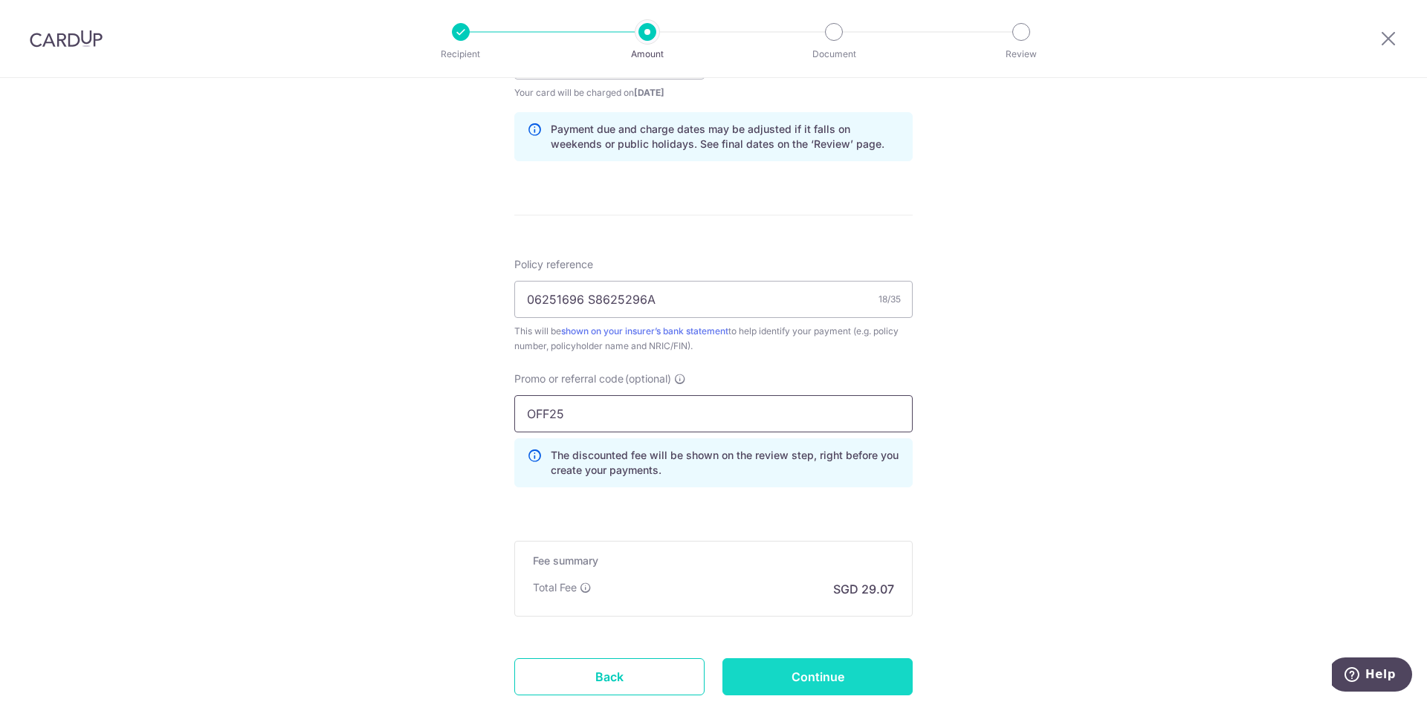
type input "OFF25"
click at [803, 668] on input "Continue" at bounding box center [817, 676] width 190 height 37
type input "Create Schedule"
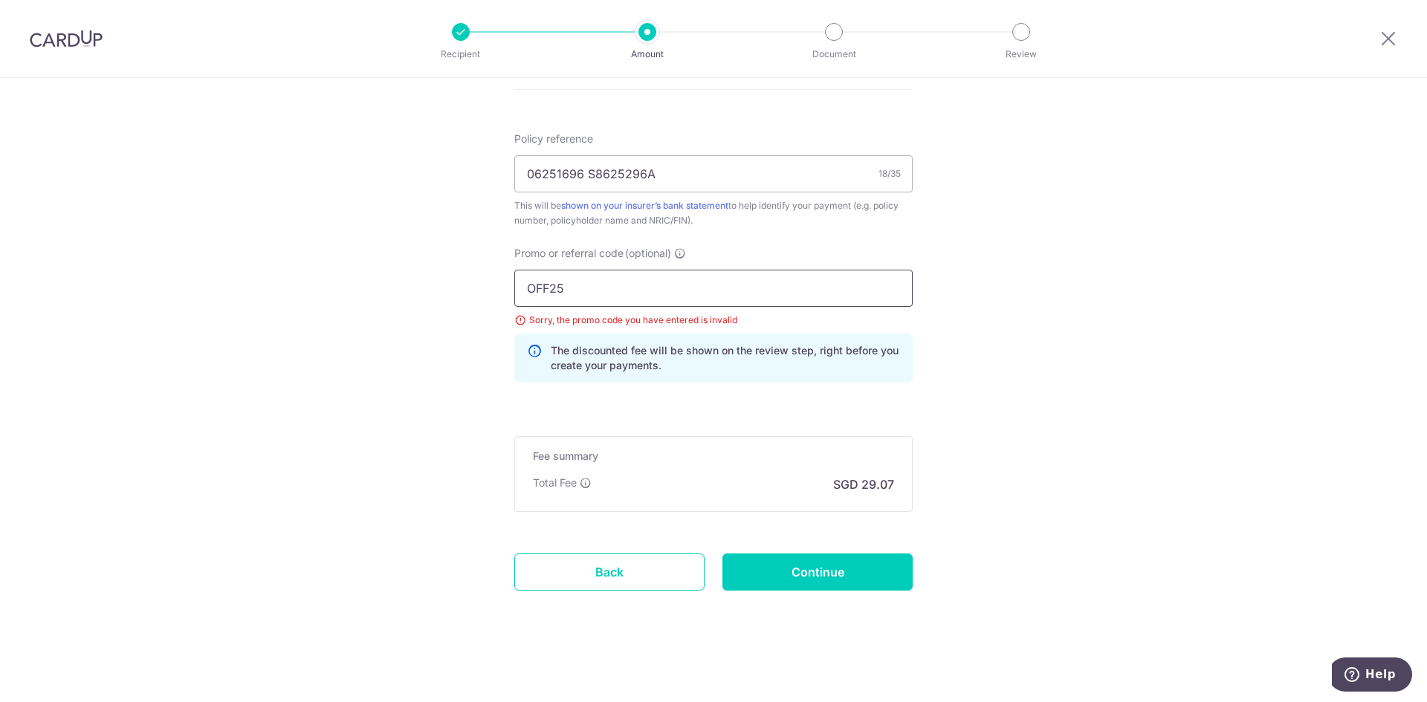
click at [549, 285] on input "OFF25" at bounding box center [713, 288] width 398 height 37
type input "OFF225"
click at [782, 573] on input "Continue" at bounding box center [817, 572] width 190 height 37
type input "Update Schedule"
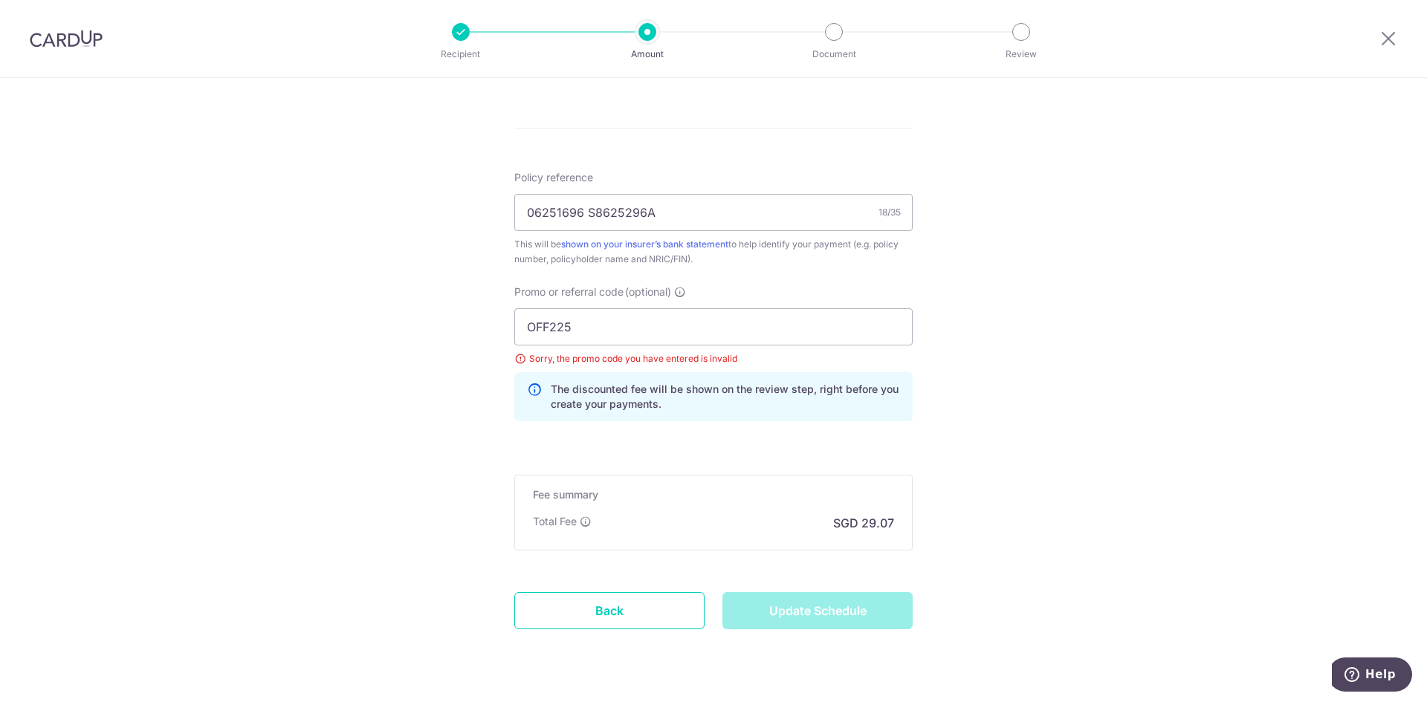
scroll to position [869, 0]
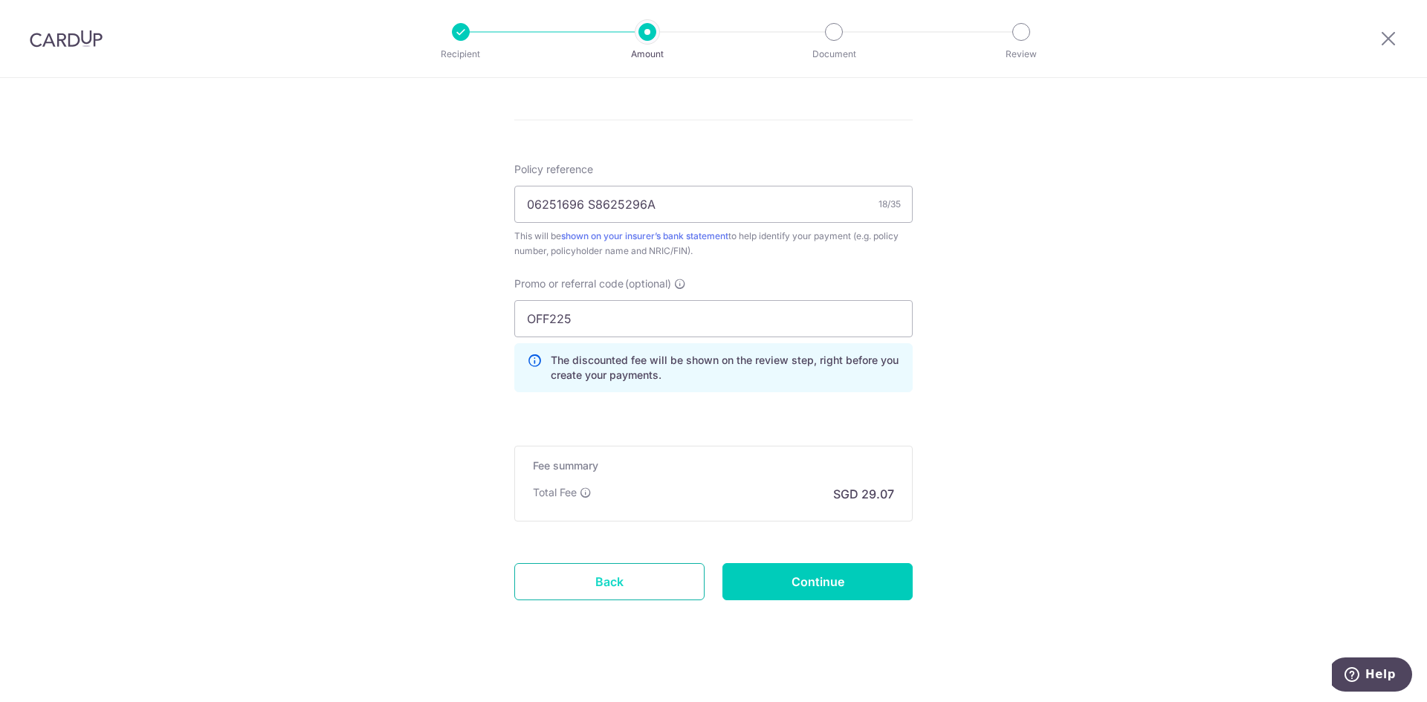
scroll to position [848, 0]
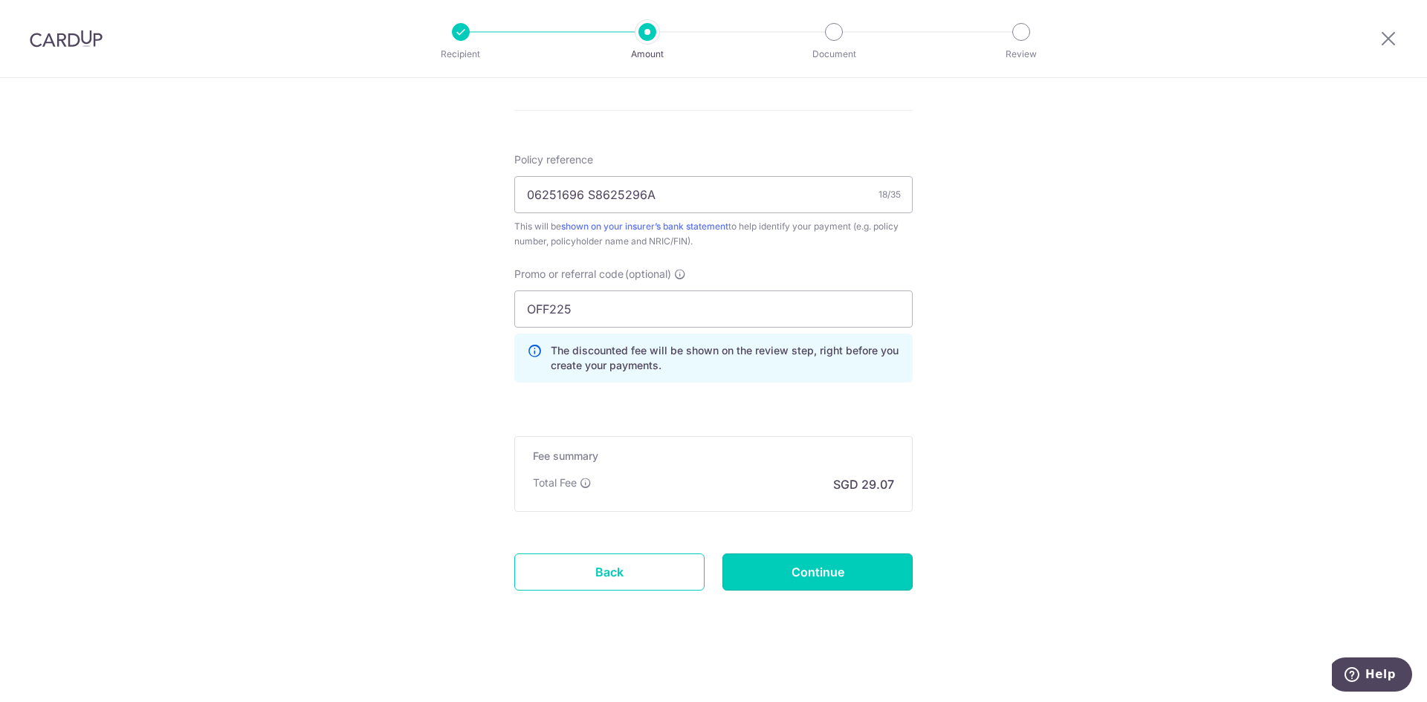
click at [779, 569] on input "Continue" at bounding box center [817, 572] width 190 height 37
type input "1,128.25"
type input "Update Schedule"
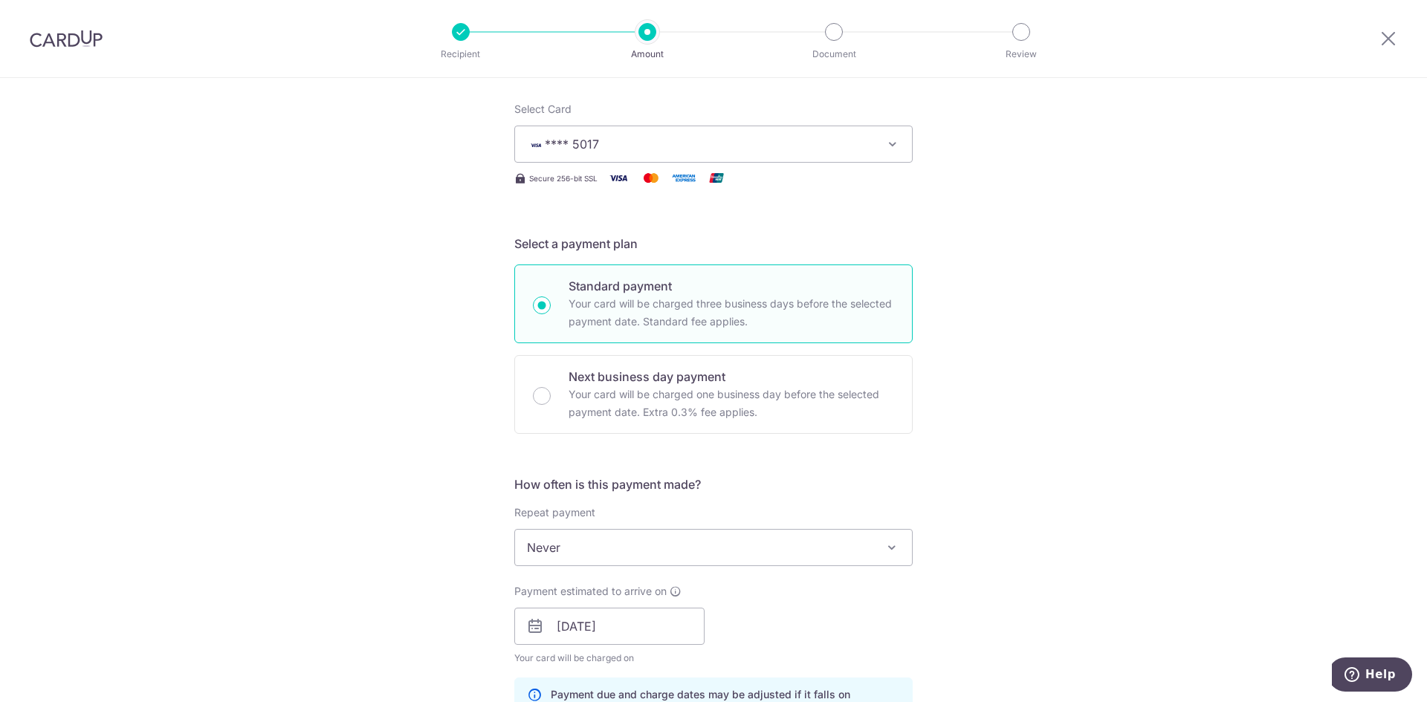
scroll to position [105, 0]
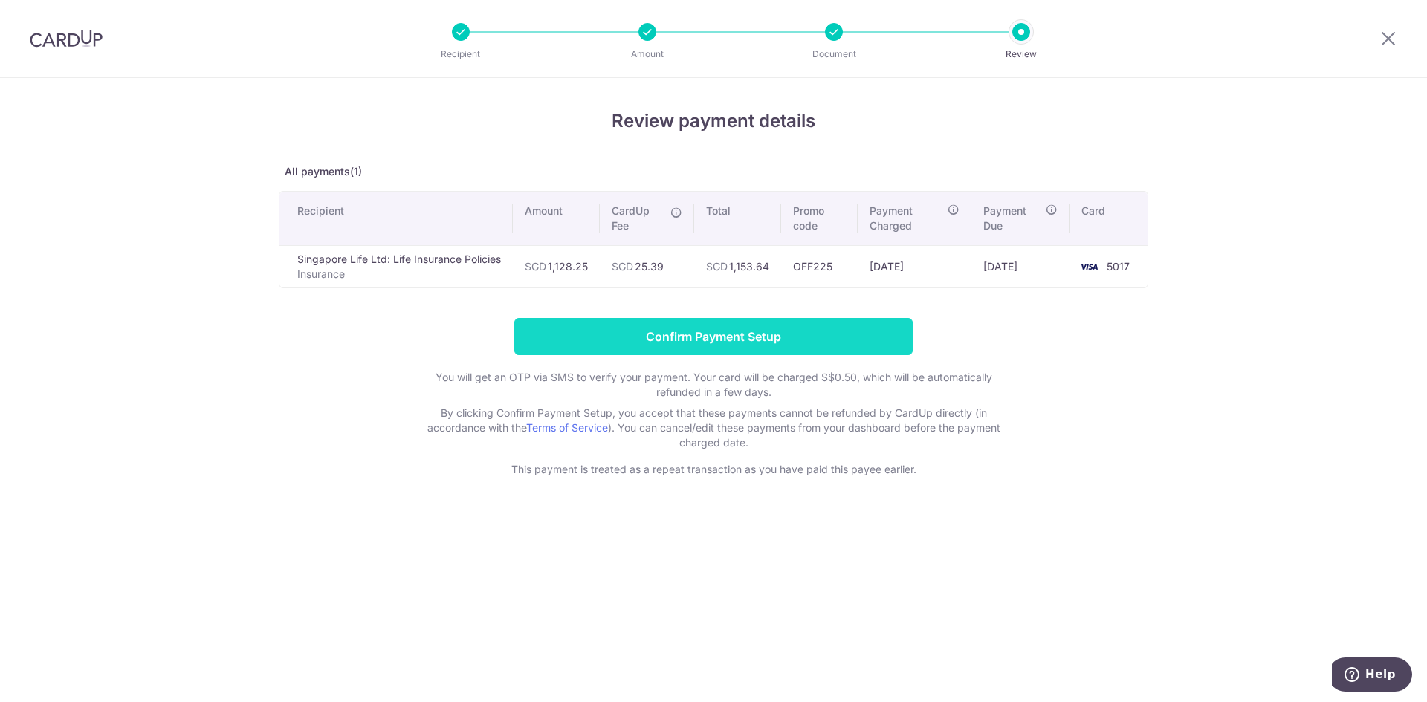
click at [697, 331] on input "Confirm Payment Setup" at bounding box center [713, 336] width 398 height 37
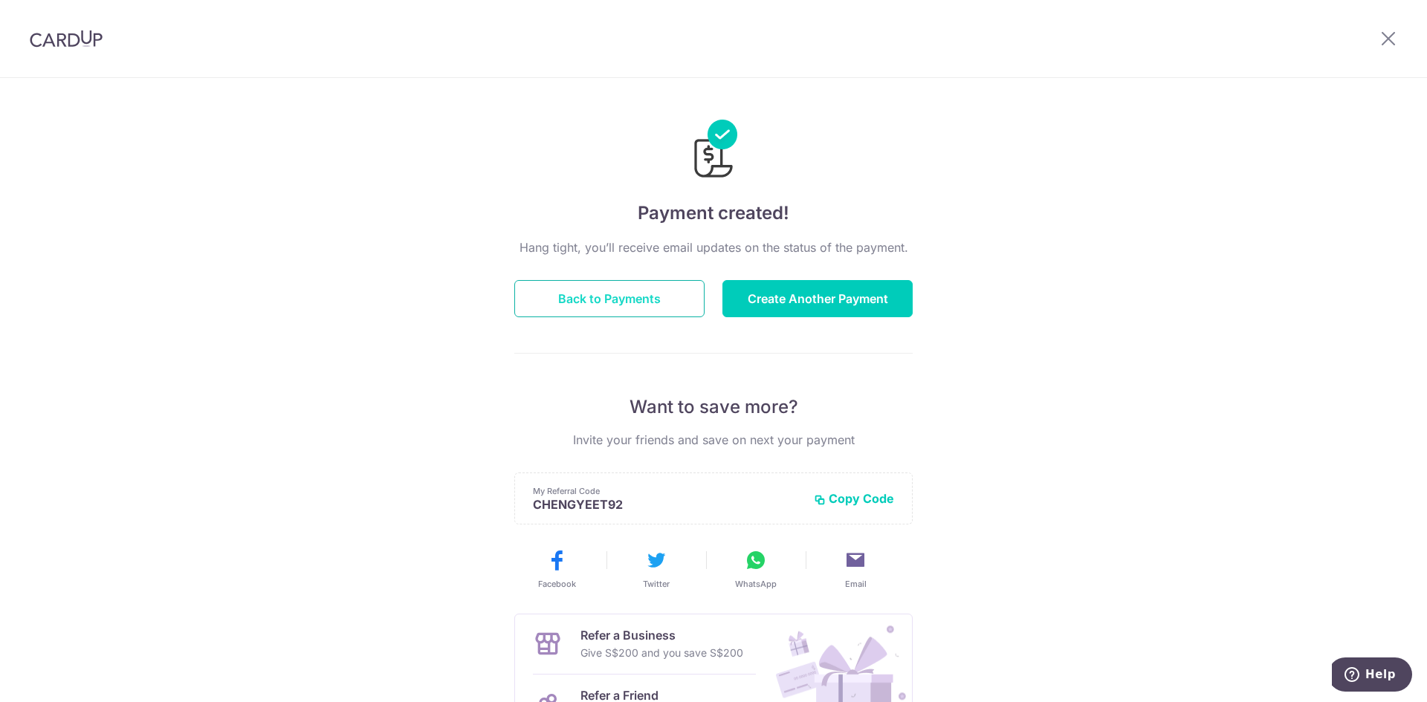
click at [646, 305] on button "Back to Payments" at bounding box center [609, 298] width 190 height 37
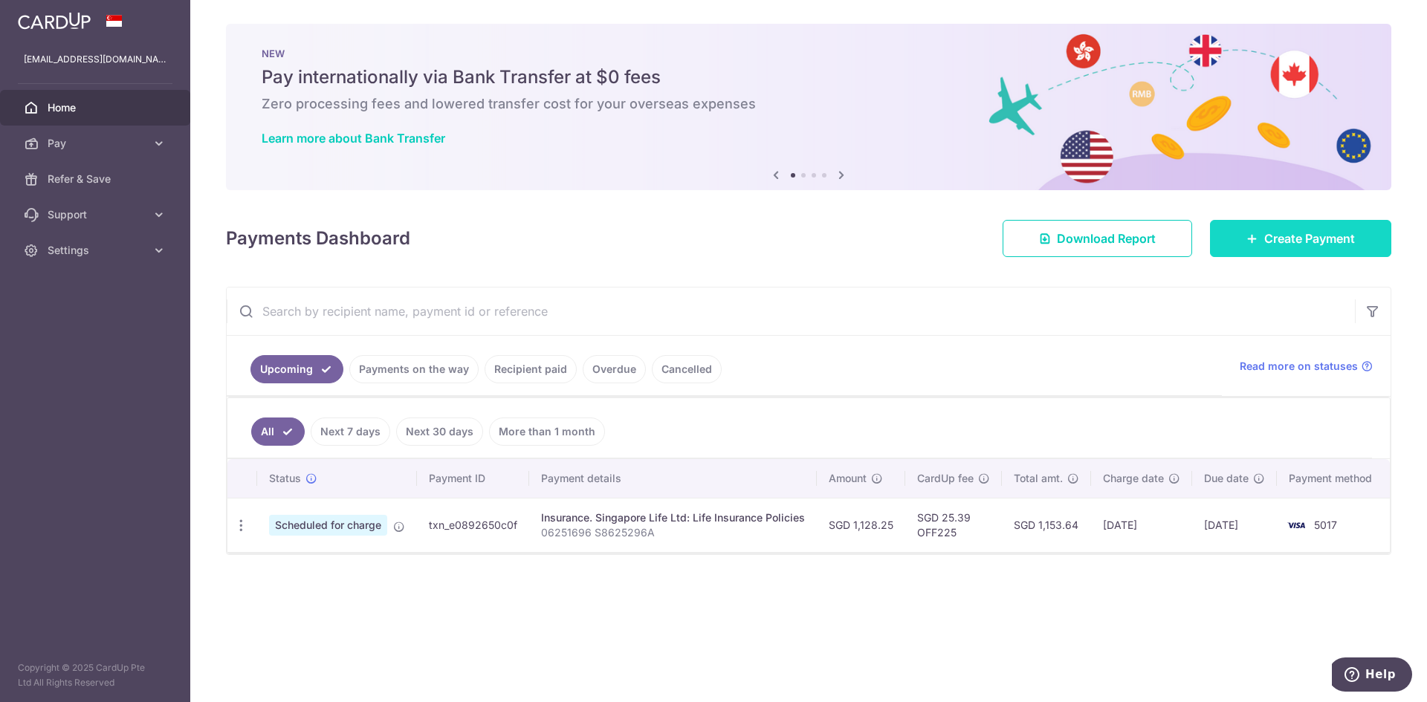
click at [1286, 241] on span "Create Payment" at bounding box center [1309, 239] width 91 height 18
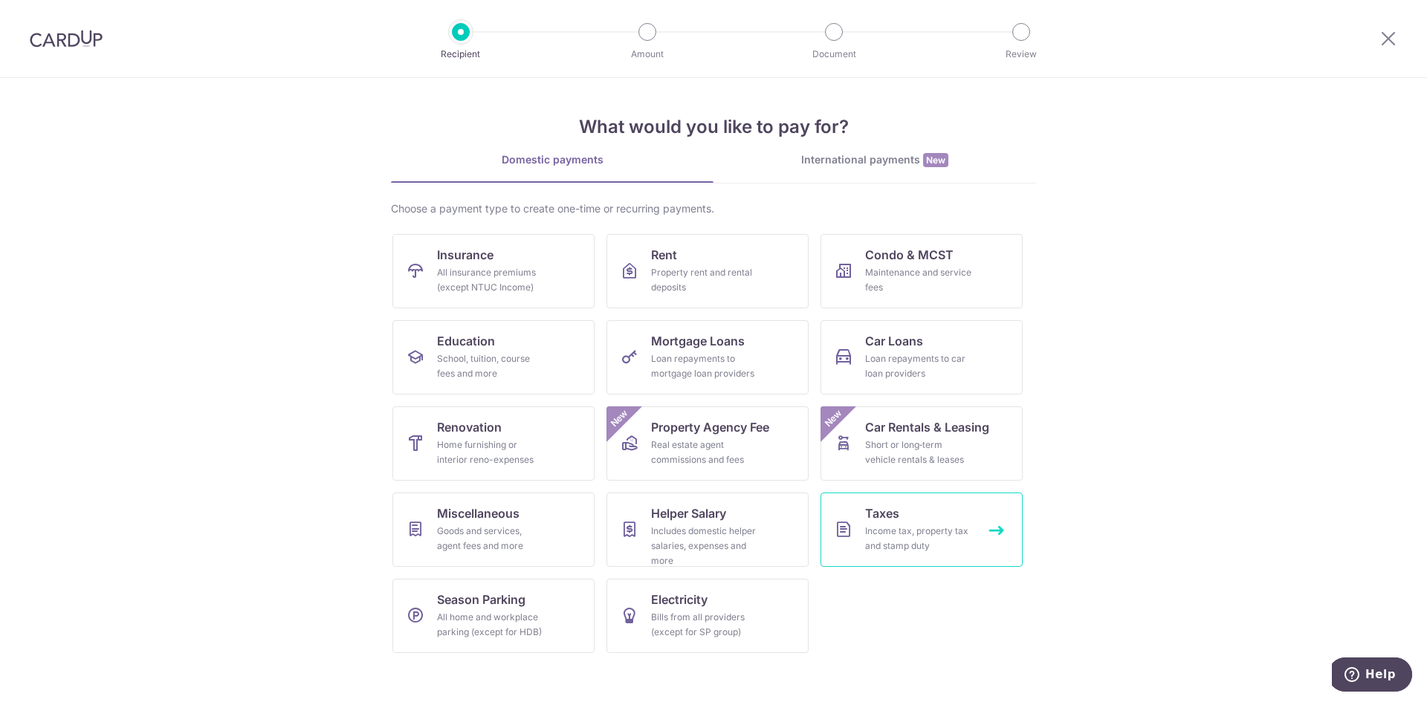
click at [875, 533] on div "Income tax, property tax and stamp duty" at bounding box center [918, 539] width 107 height 30
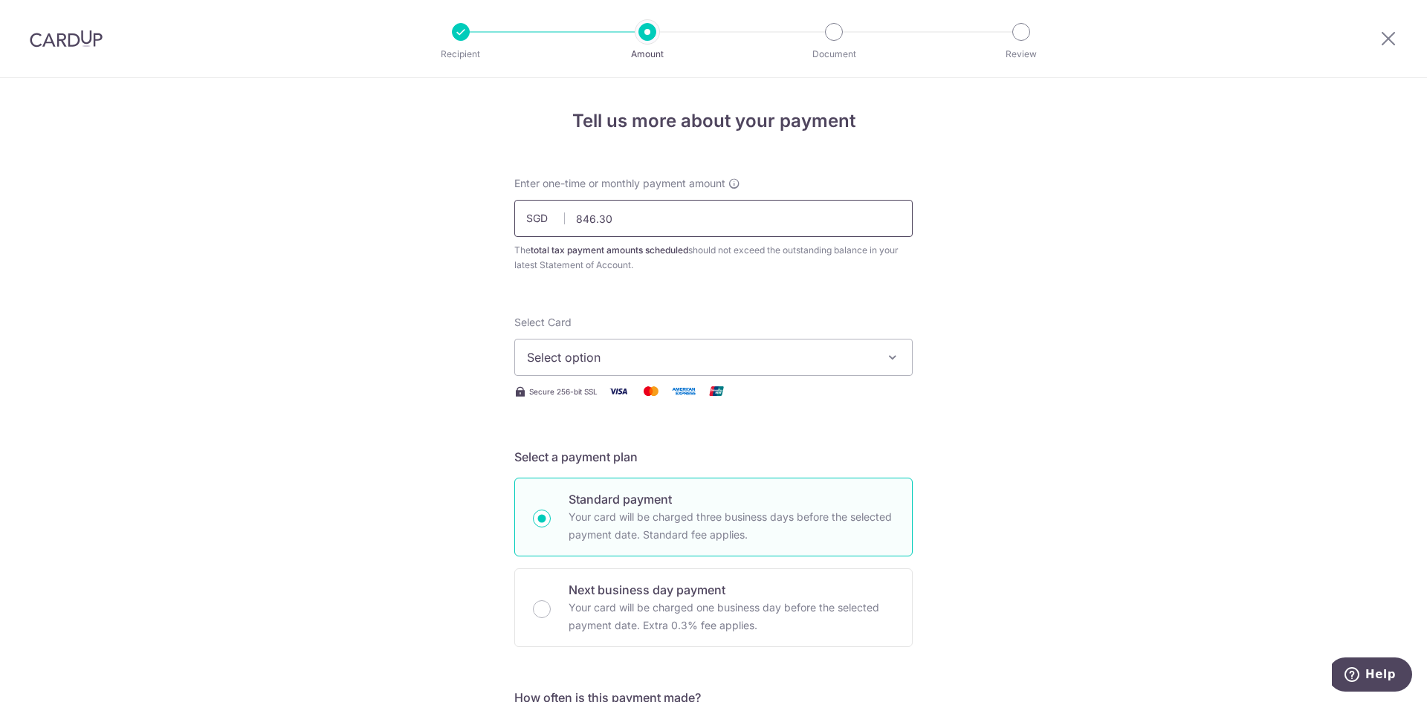
drag, startPoint x: 597, startPoint y: 218, endPoint x: 407, endPoint y: 198, distance: 190.5
type input "827.74"
click at [559, 345] on button "Select option" at bounding box center [713, 357] width 398 height 37
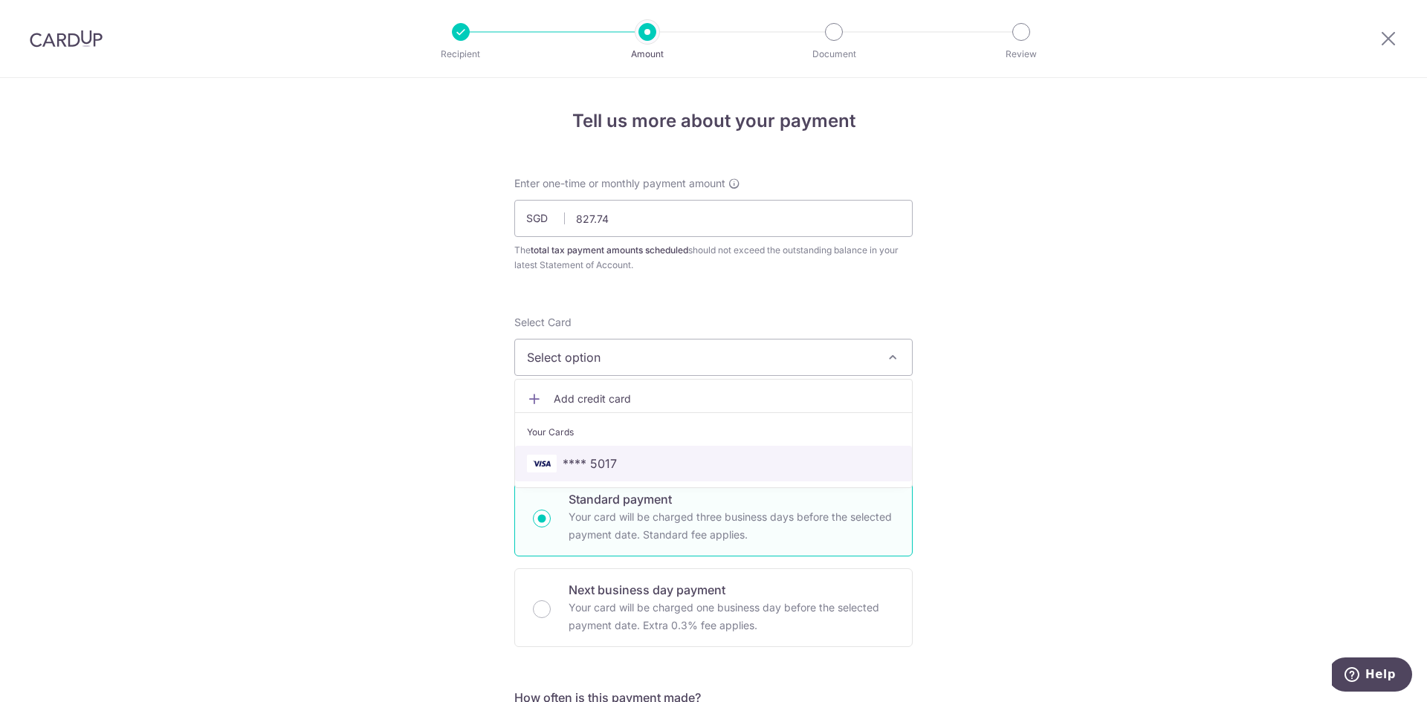
click at [573, 458] on span "**** 5017" at bounding box center [589, 464] width 54 height 18
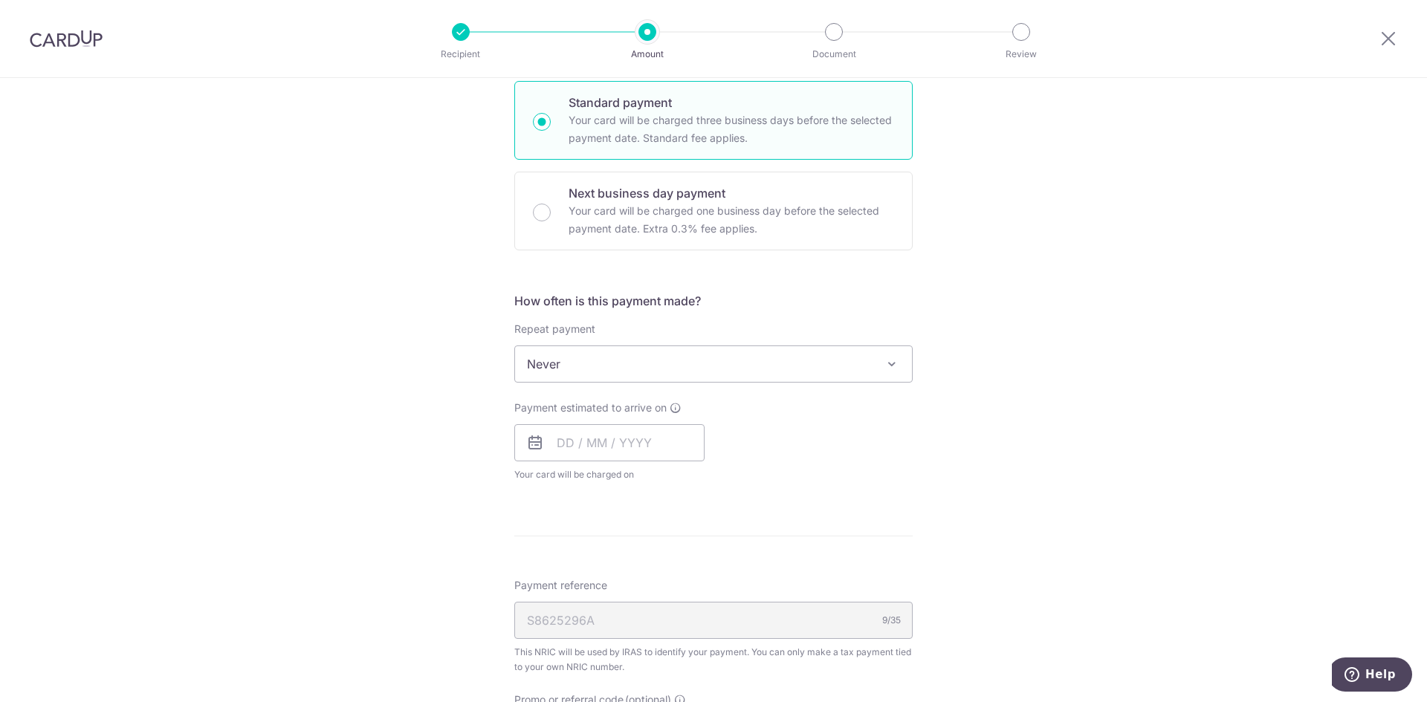
scroll to position [372, 0]
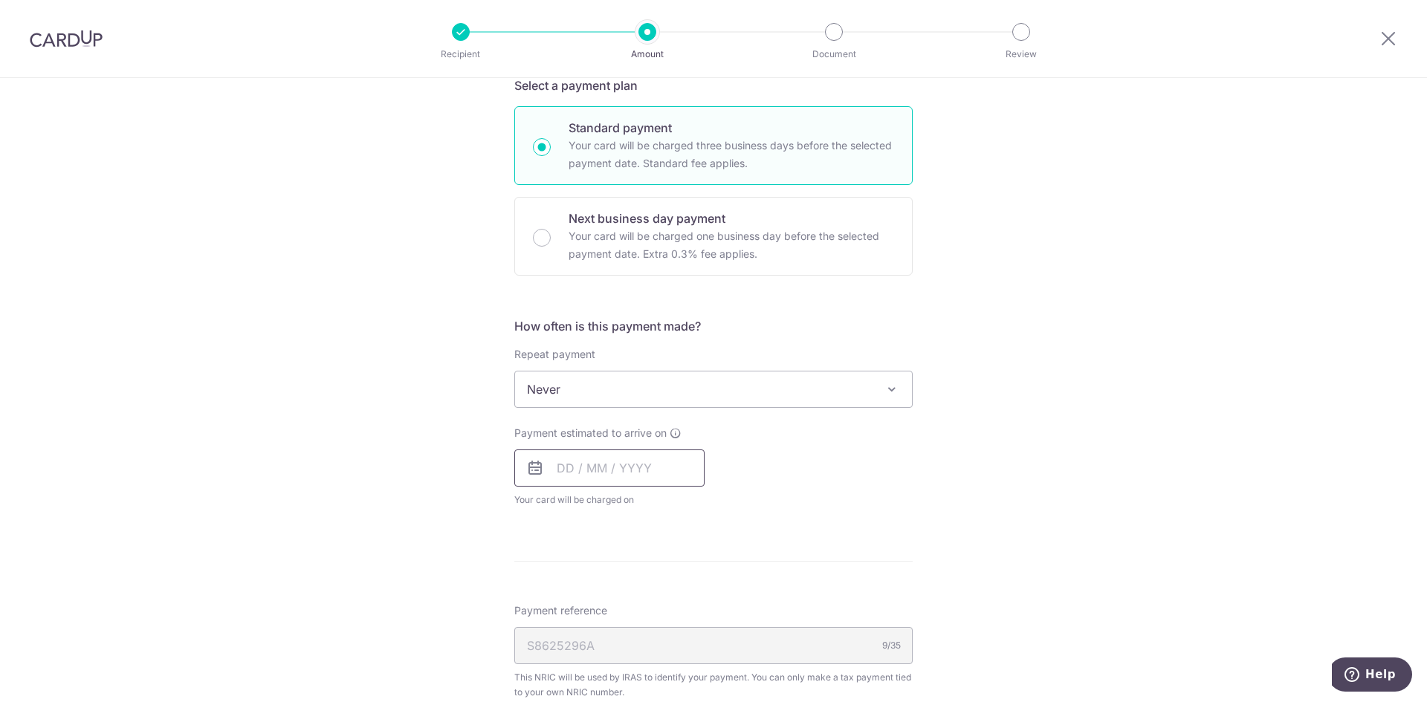
click at [555, 464] on input "text" at bounding box center [609, 468] width 190 height 37
click at [601, 655] on link "19" at bounding box center [604, 663] width 24 height 24
type input "19/08/2025"
click at [382, 493] on div "Tell us more about your payment Enter one-time or monthly payment amount SGD 82…" at bounding box center [713, 397] width 1427 height 1380
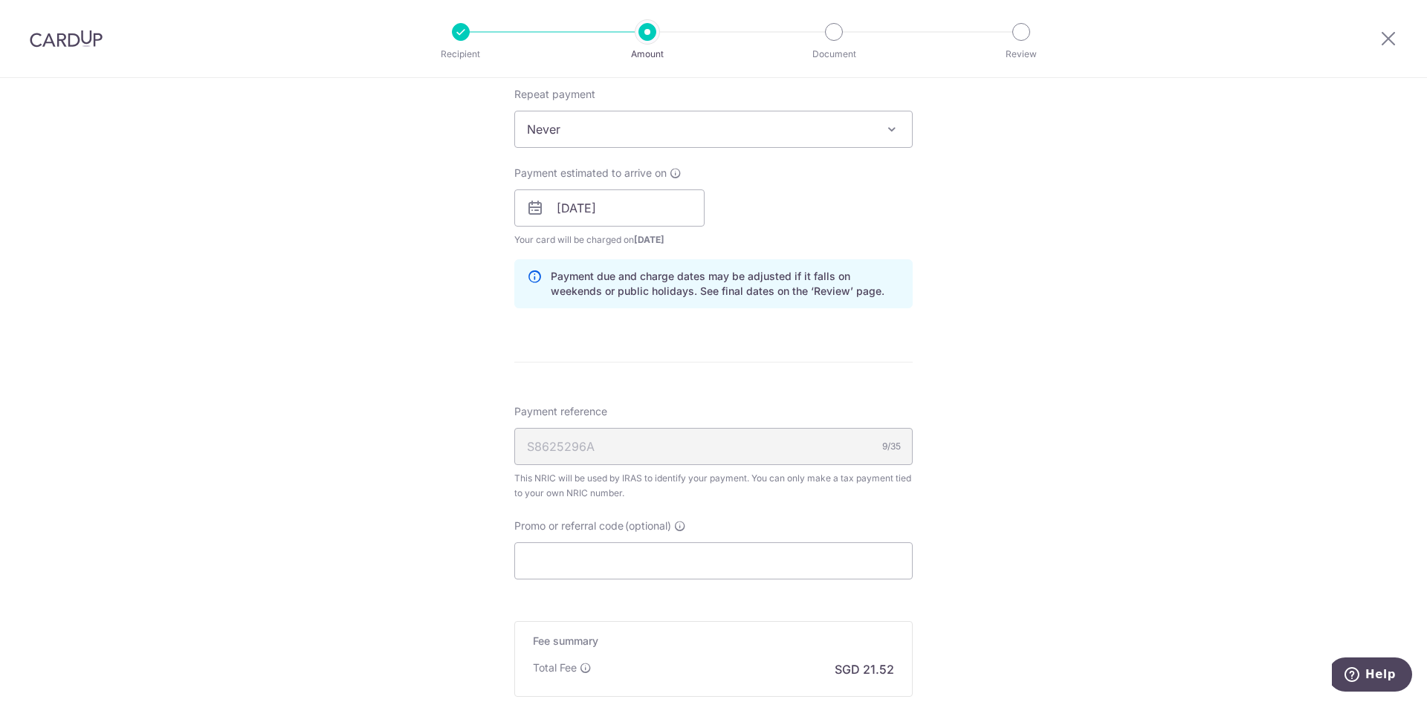
scroll to position [743, 0]
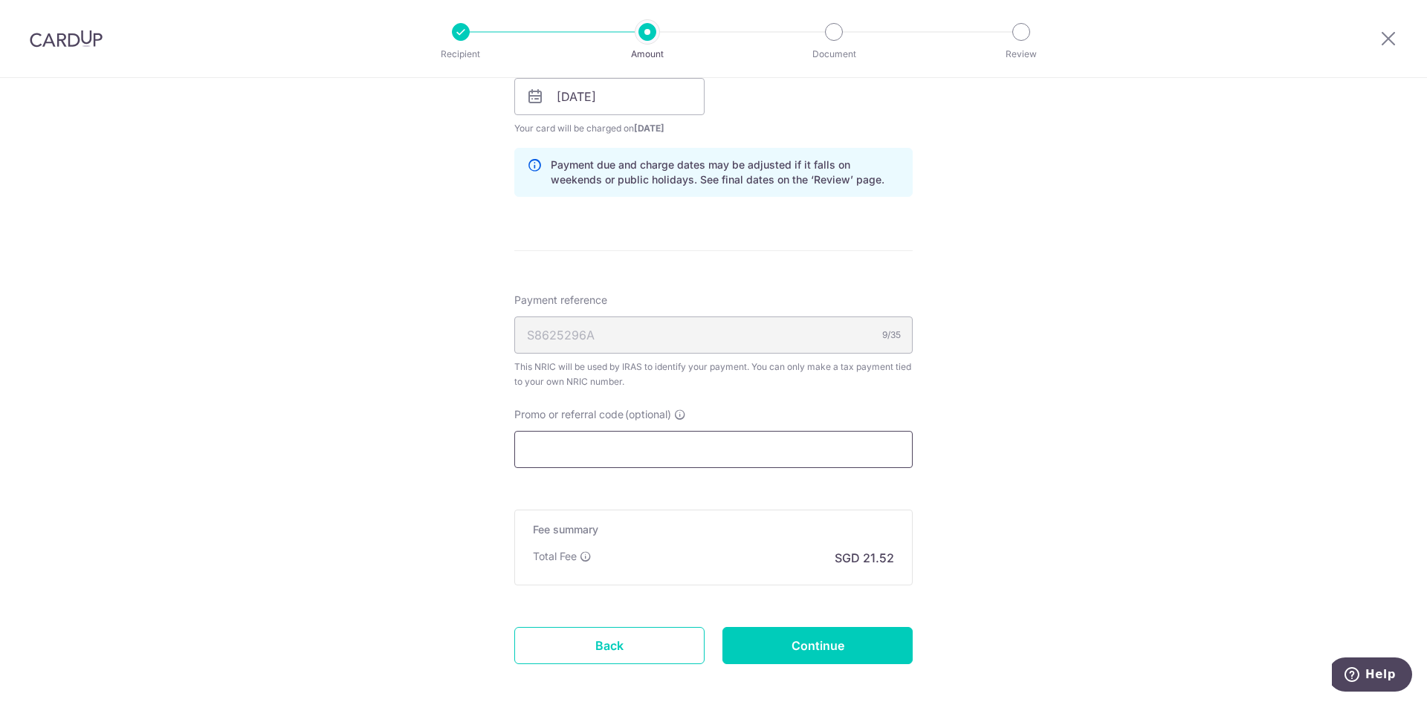
click at [571, 453] on input "Promo or referral code (optional)" at bounding box center [713, 449] width 398 height 37
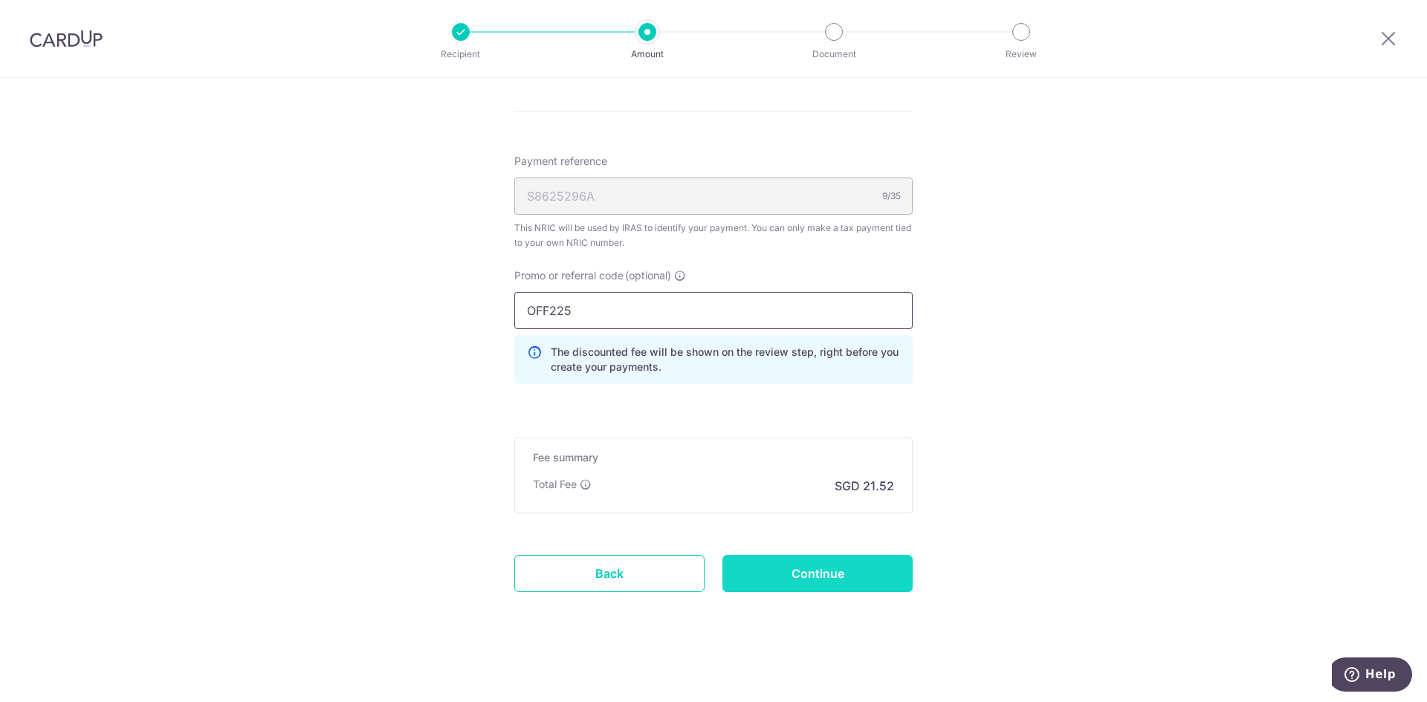
scroll to position [883, 0]
type input "OFF225"
click at [814, 563] on input "Continue" at bounding box center [817, 572] width 190 height 37
type input "Create Schedule"
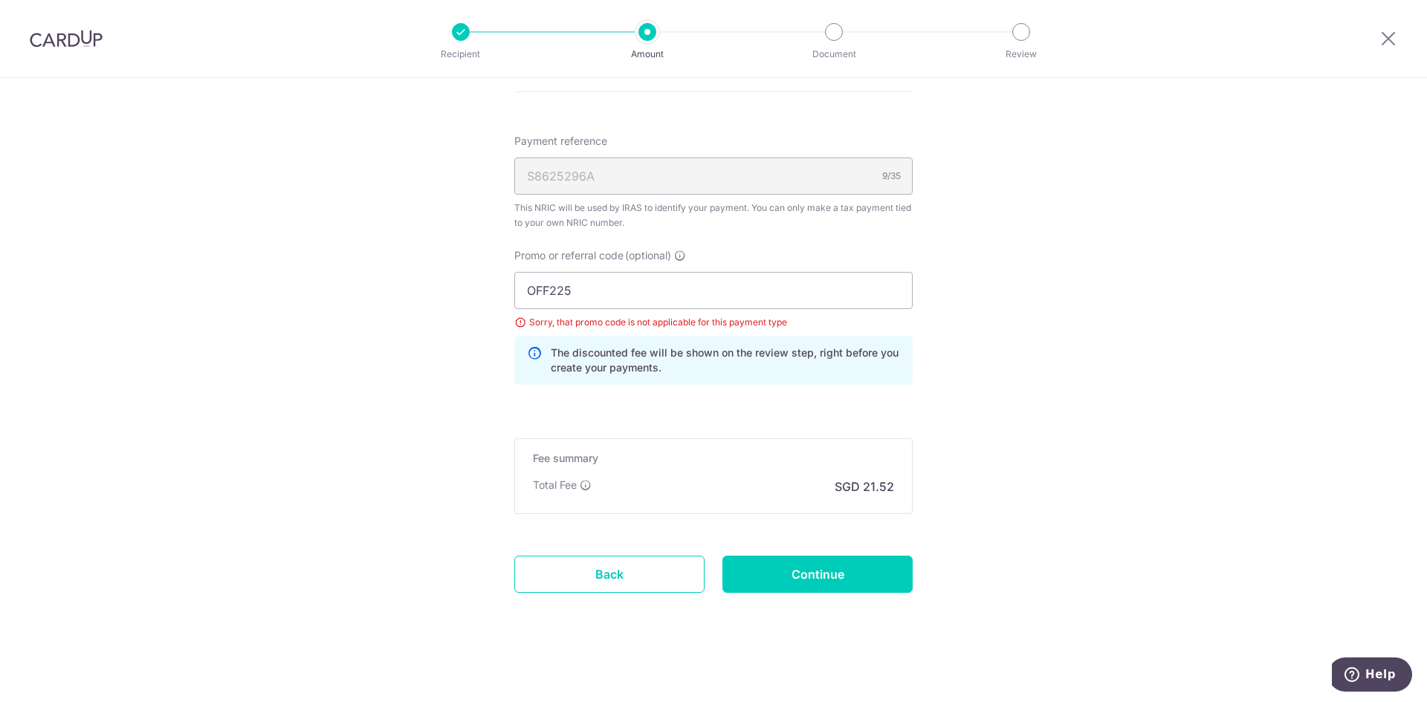
scroll to position [904, 0]
click at [605, 570] on link "Back" at bounding box center [609, 572] width 190 height 37
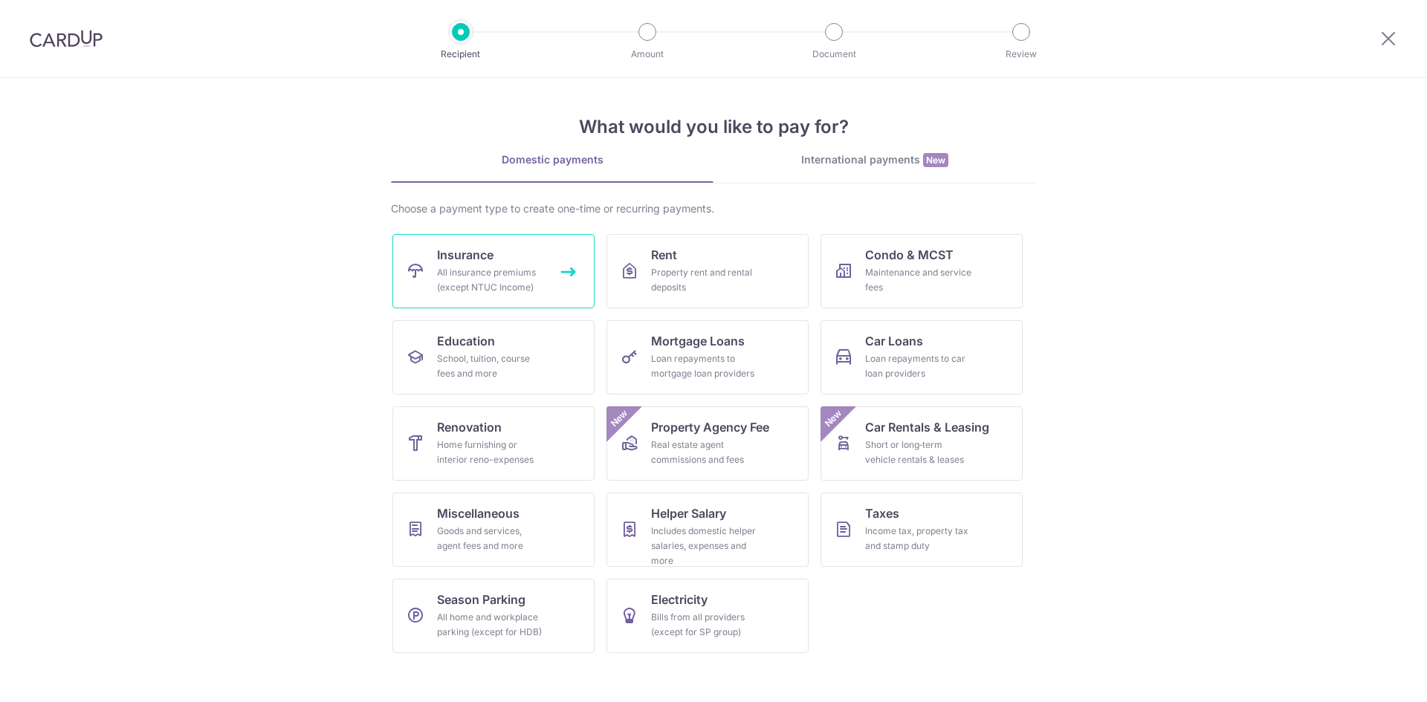
click at [468, 267] on div "All insurance premiums (except NTUC Income)" at bounding box center [490, 280] width 107 height 30
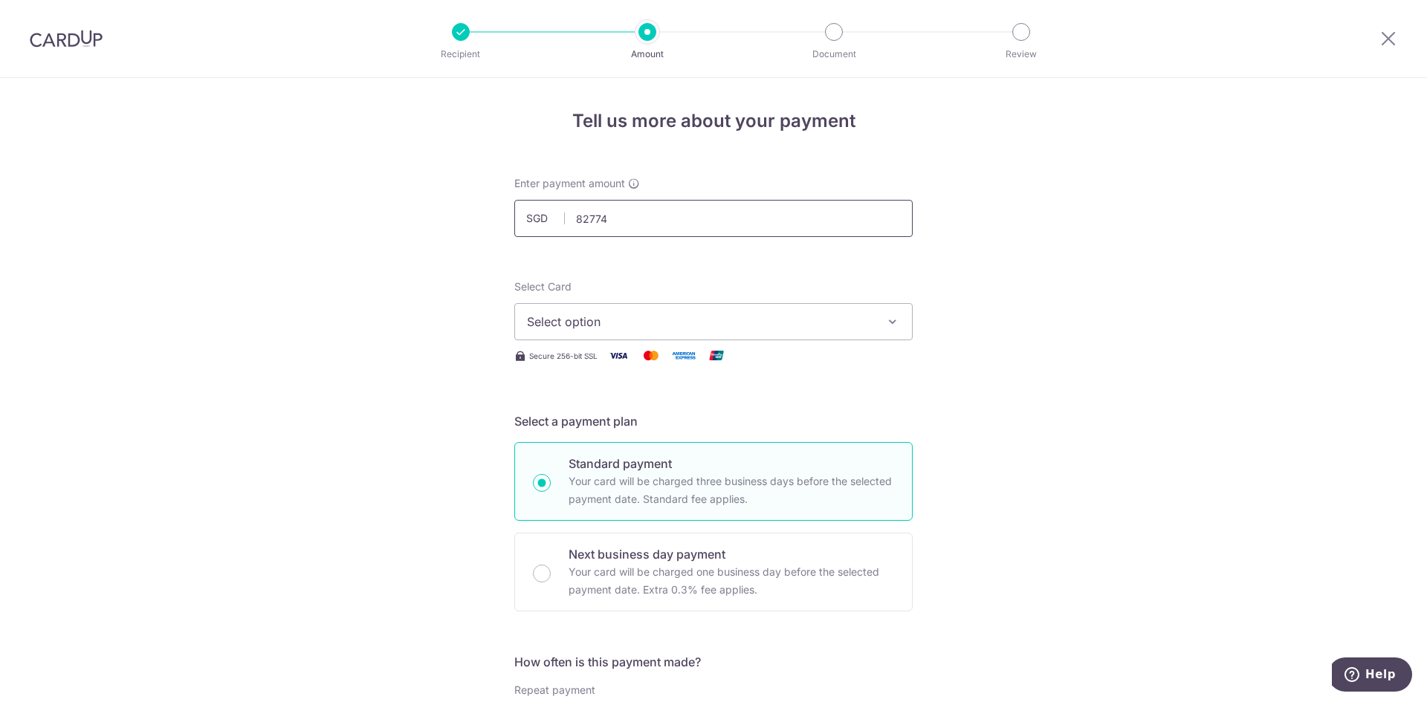
type input "82,774.00"
click at [632, 218] on input "82,774.00" at bounding box center [713, 218] width 398 height 37
type input "827.74"
drag, startPoint x: 587, startPoint y: 302, endPoint x: 580, endPoint y: 330, distance: 28.3
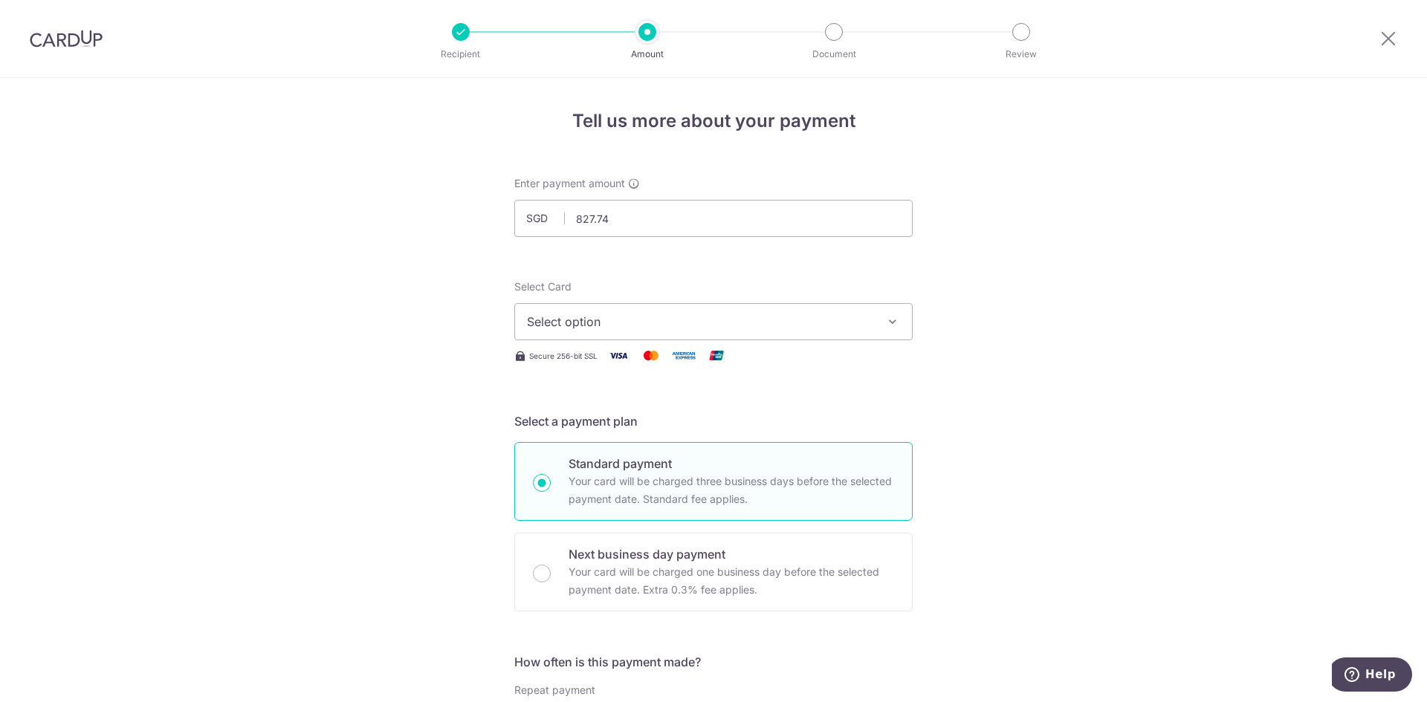
click at [583, 319] on div "Select Card Select option Add credit card Your Cards **** 5017" at bounding box center [713, 309] width 398 height 61
click at [580, 330] on span "Select option" at bounding box center [700, 322] width 346 height 18
click at [571, 421] on span "**** 5017" at bounding box center [589, 428] width 54 height 18
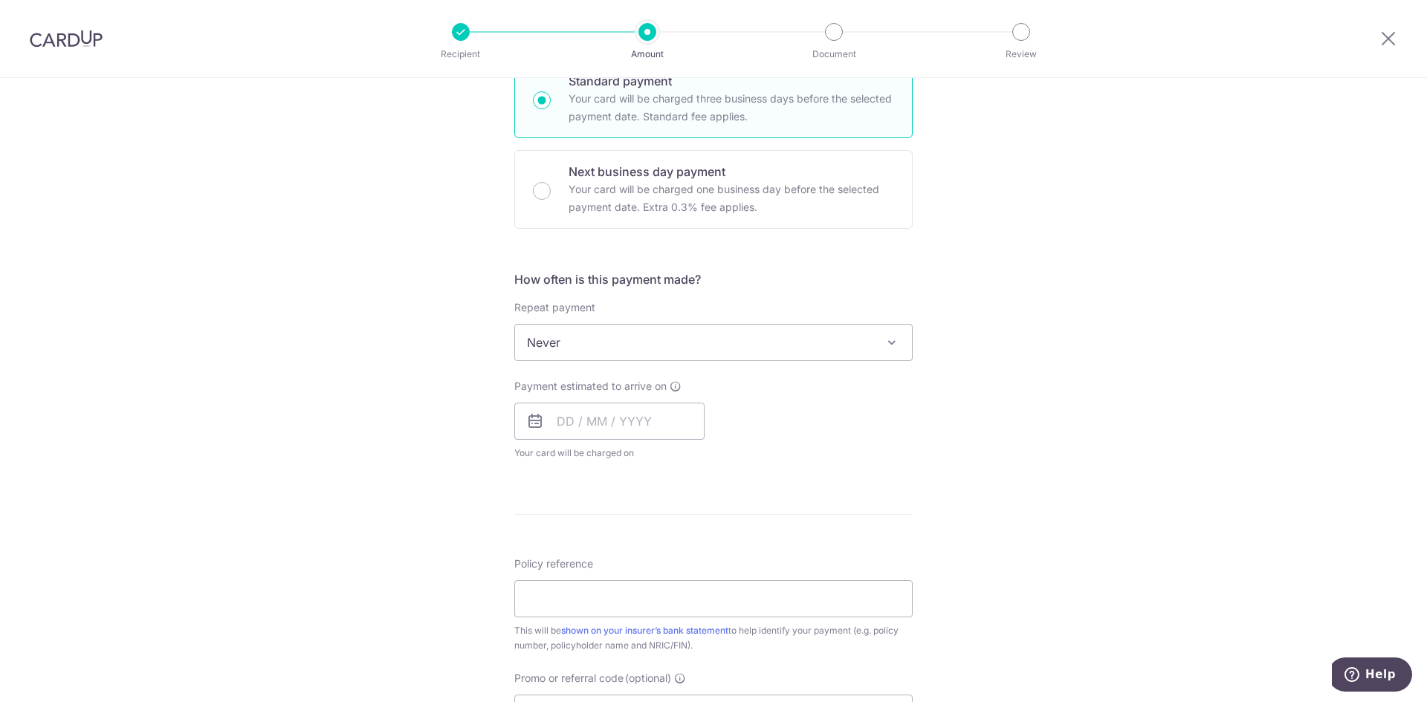
scroll to position [446, 0]
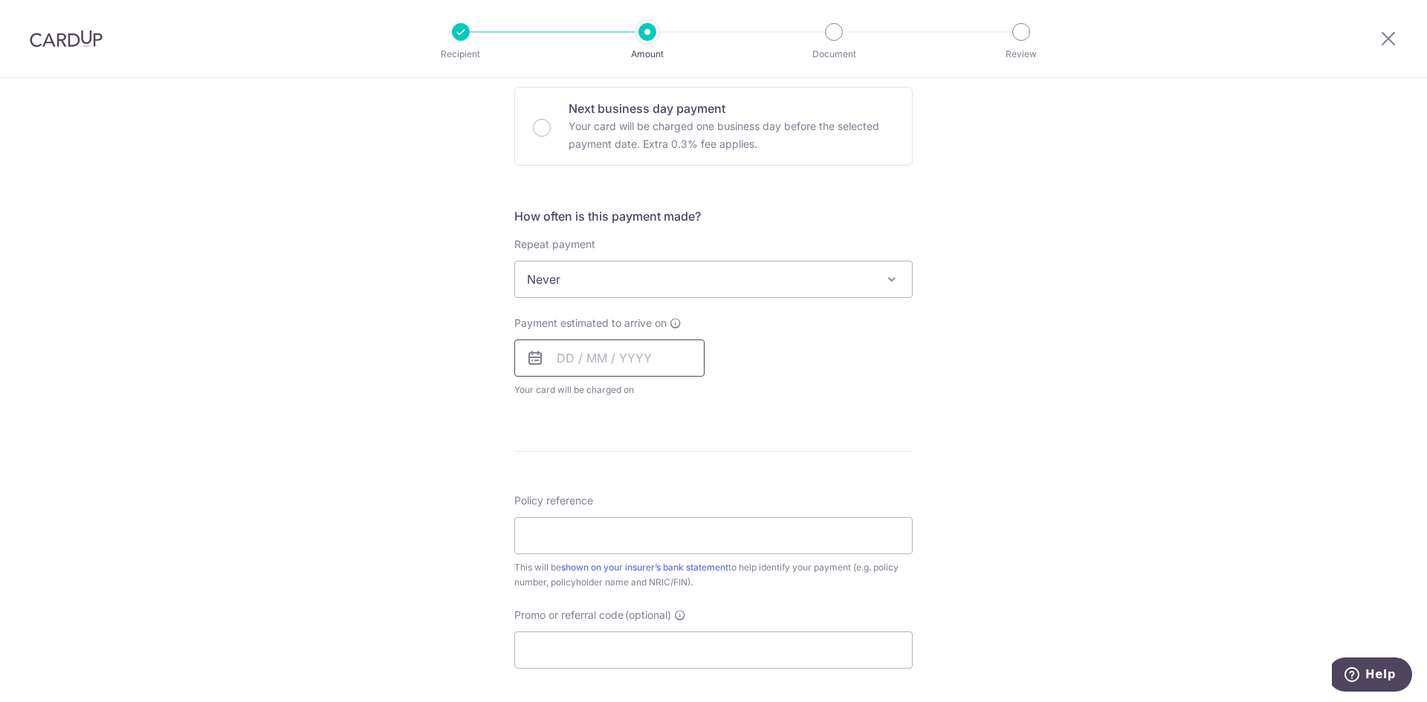
click at [587, 370] on input "text" at bounding box center [609, 358] width 190 height 37
click at [603, 551] on link "19" at bounding box center [604, 553] width 24 height 24
type input "[DATE]"
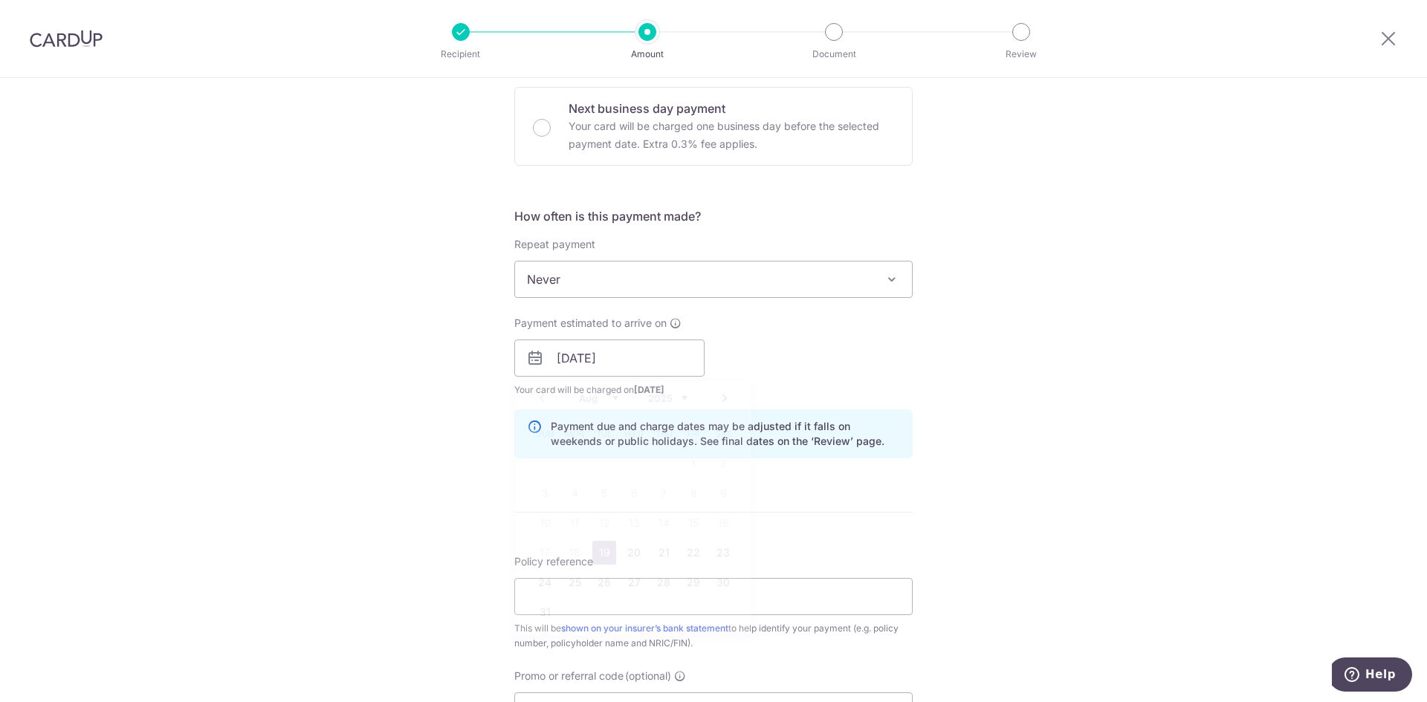
click at [426, 455] on div "Tell us more about your payment Enter payment amount SGD 827.74 827.74 Select C…" at bounding box center [713, 334] width 1427 height 1405
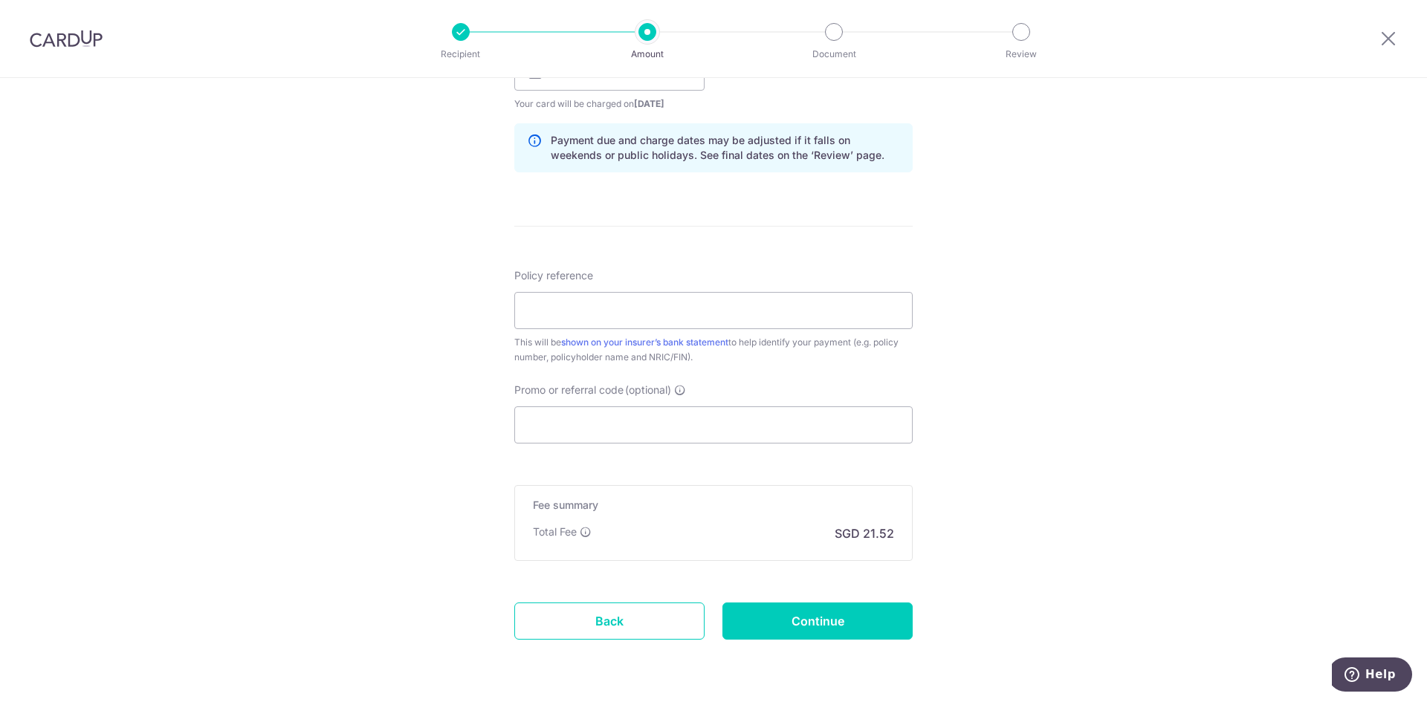
scroll to position [743, 0]
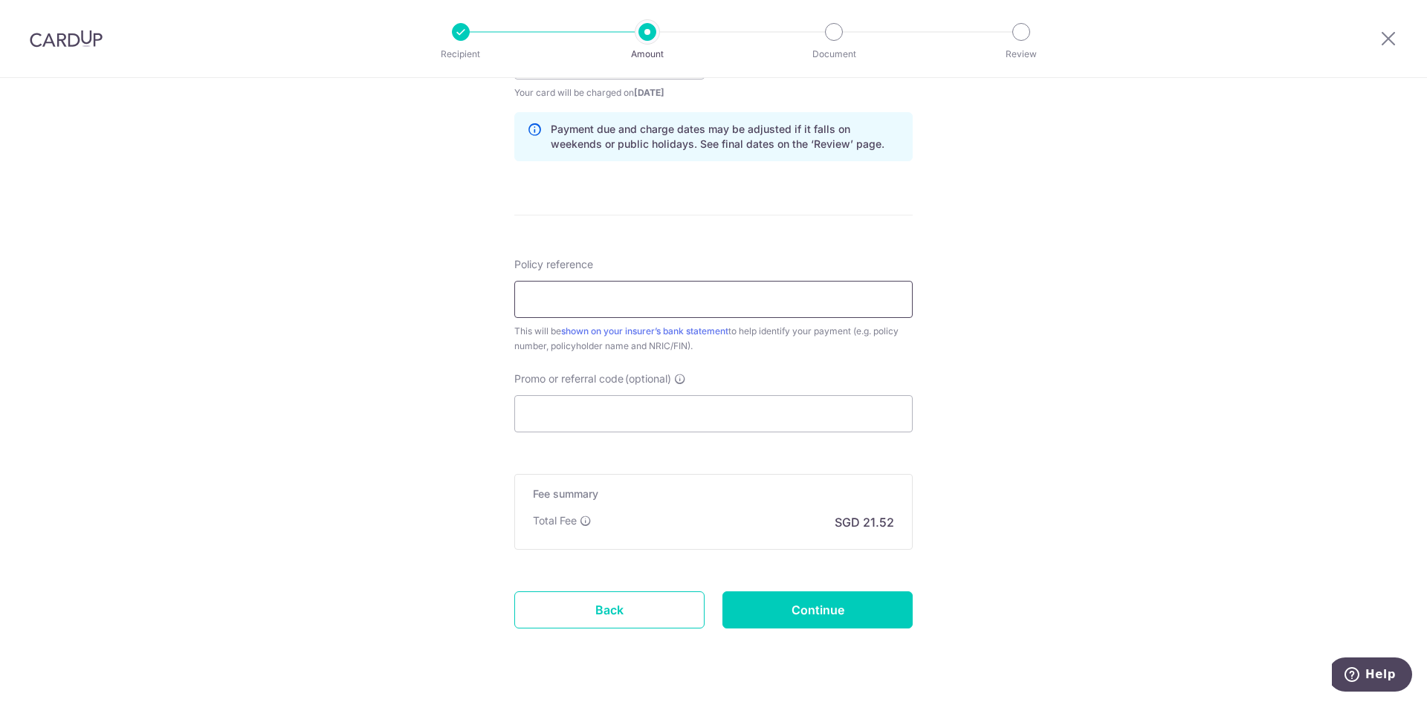
click at [607, 305] on input "Policy reference" at bounding box center [713, 299] width 398 height 37
paste input "09084958"
type input "09084958 S8625296A"
click at [624, 403] on input "Promo or referral code (optional)" at bounding box center [713, 413] width 398 height 37
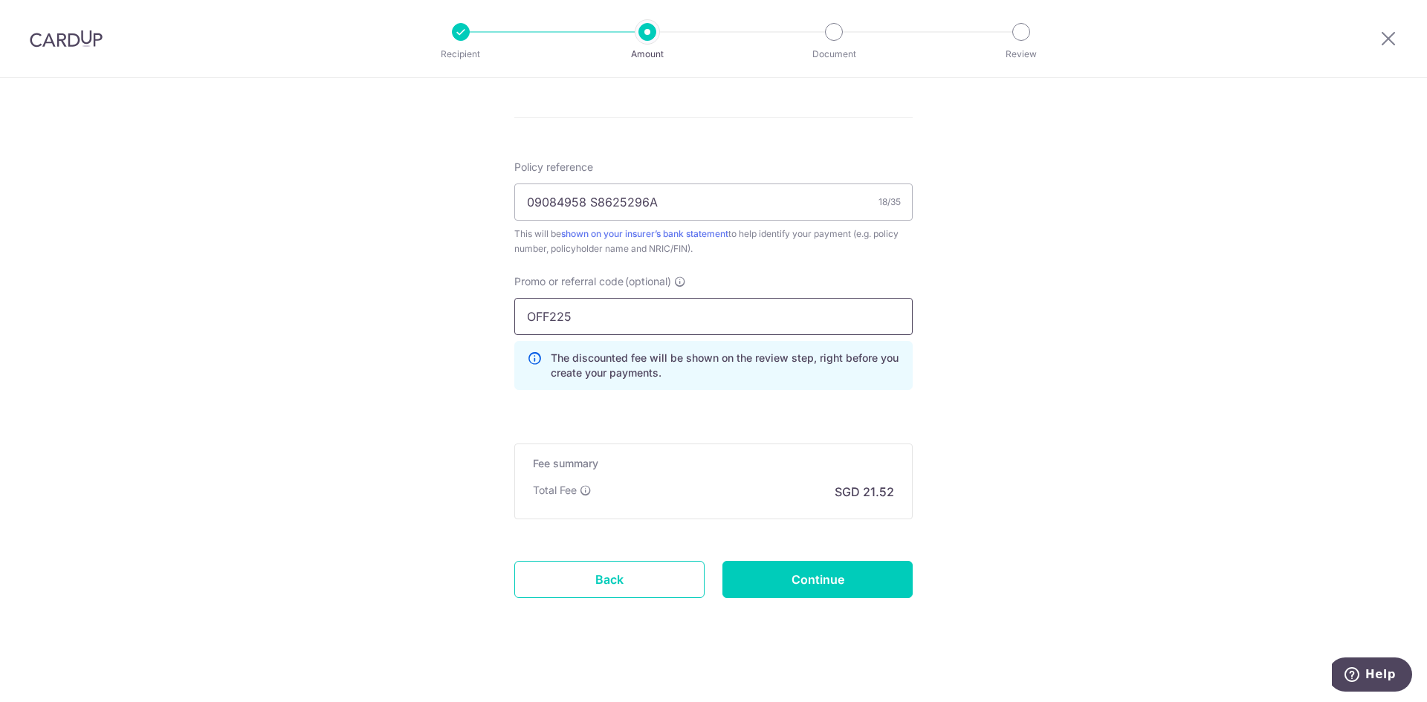
scroll to position [848, 0]
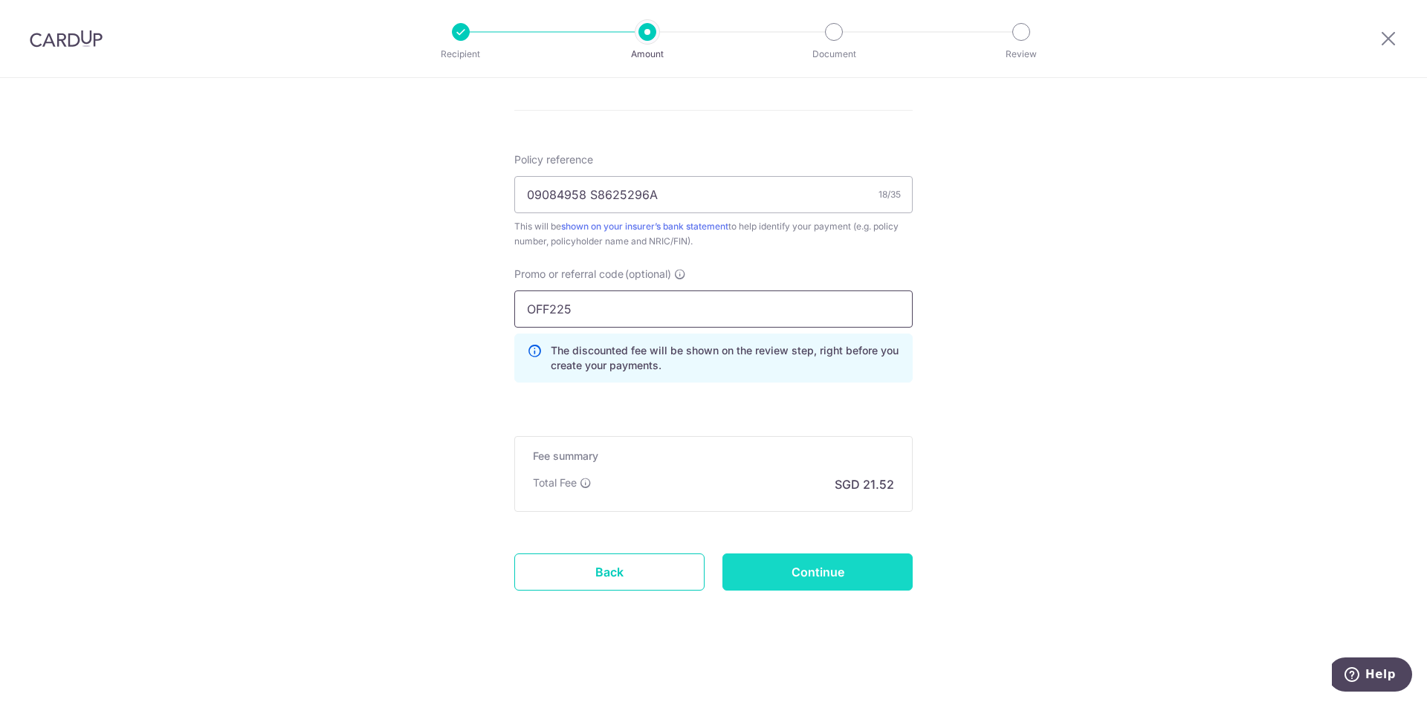
type input "OFF225"
click at [811, 580] on input "Continue" at bounding box center [817, 572] width 190 height 37
type input "Create Schedule"
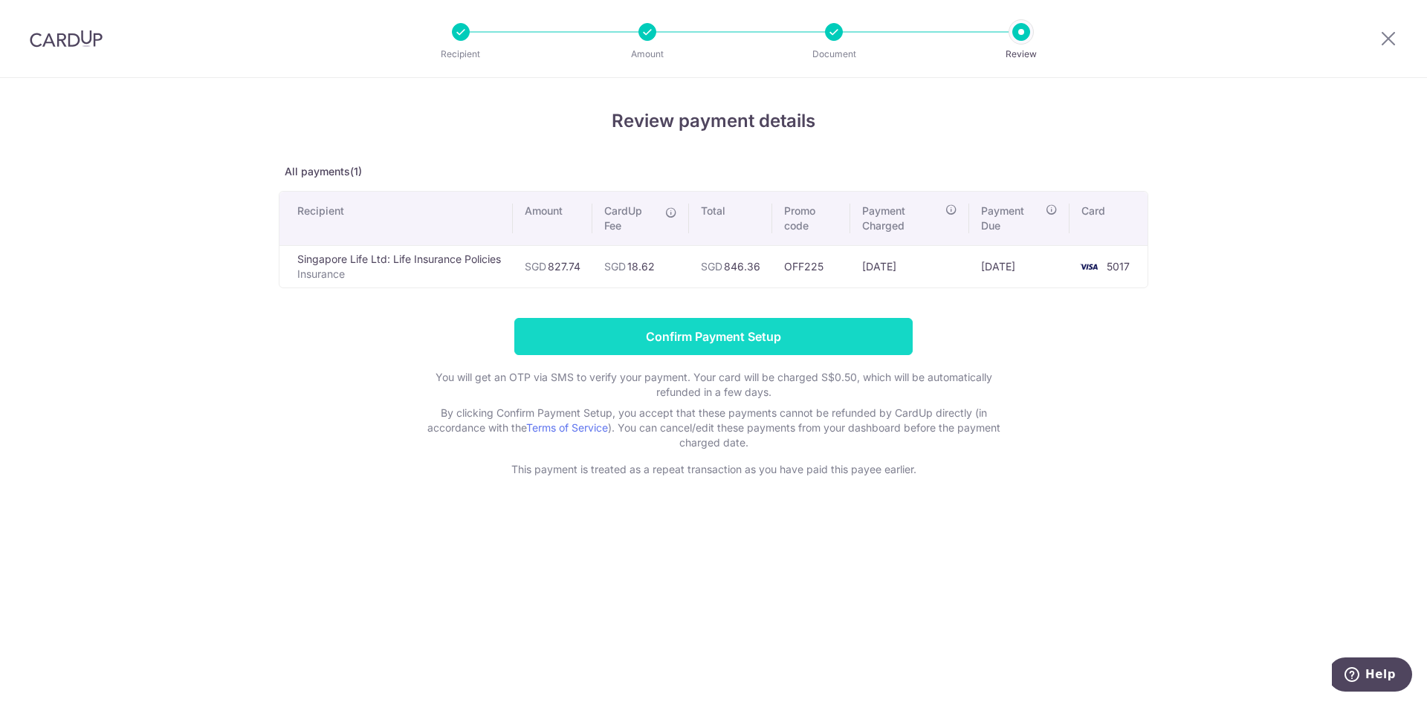
click at [680, 335] on input "Confirm Payment Setup" at bounding box center [713, 336] width 398 height 37
